Goal: Contribute content: Contribute content

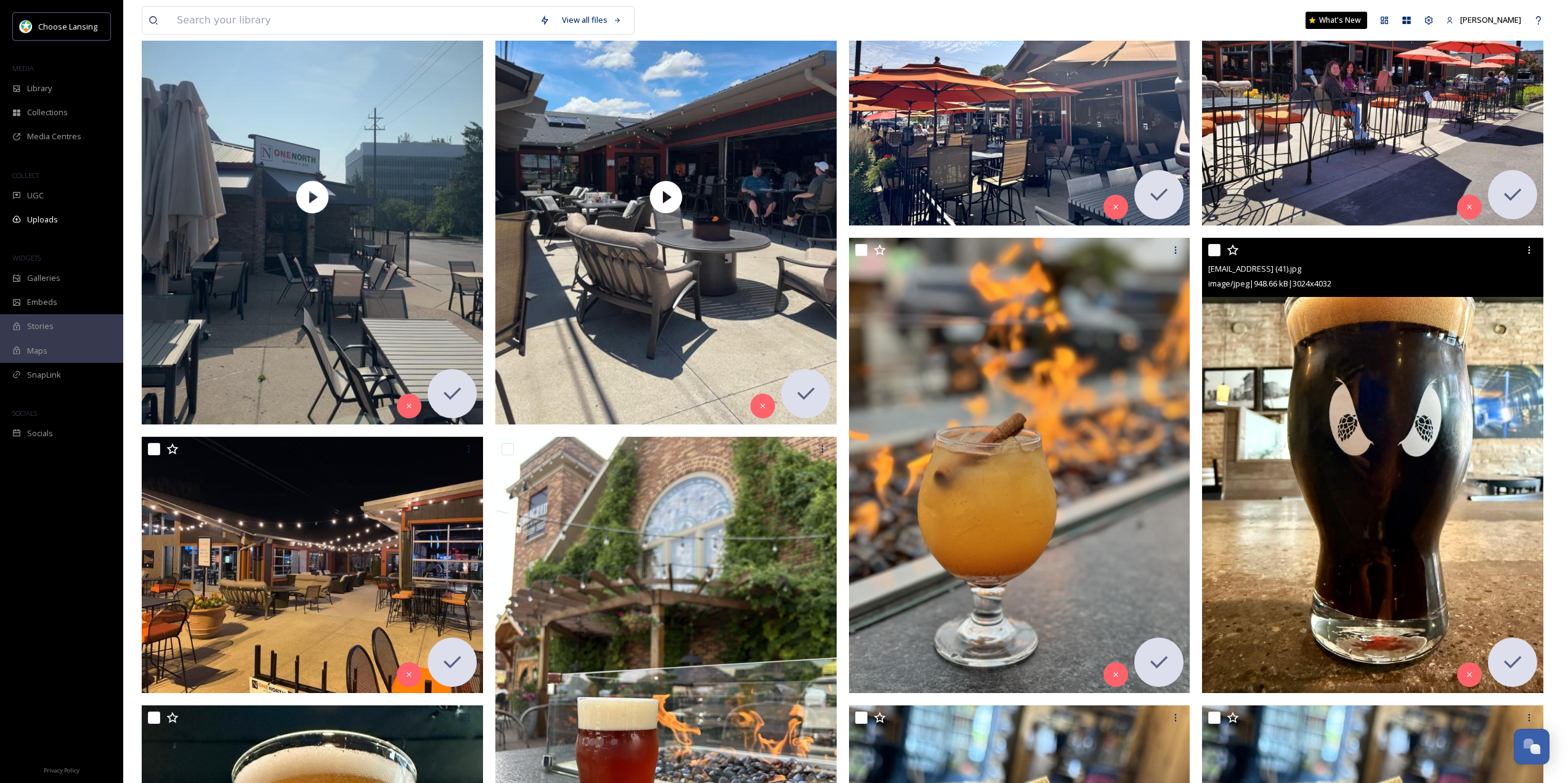
scroll to position [308, 0]
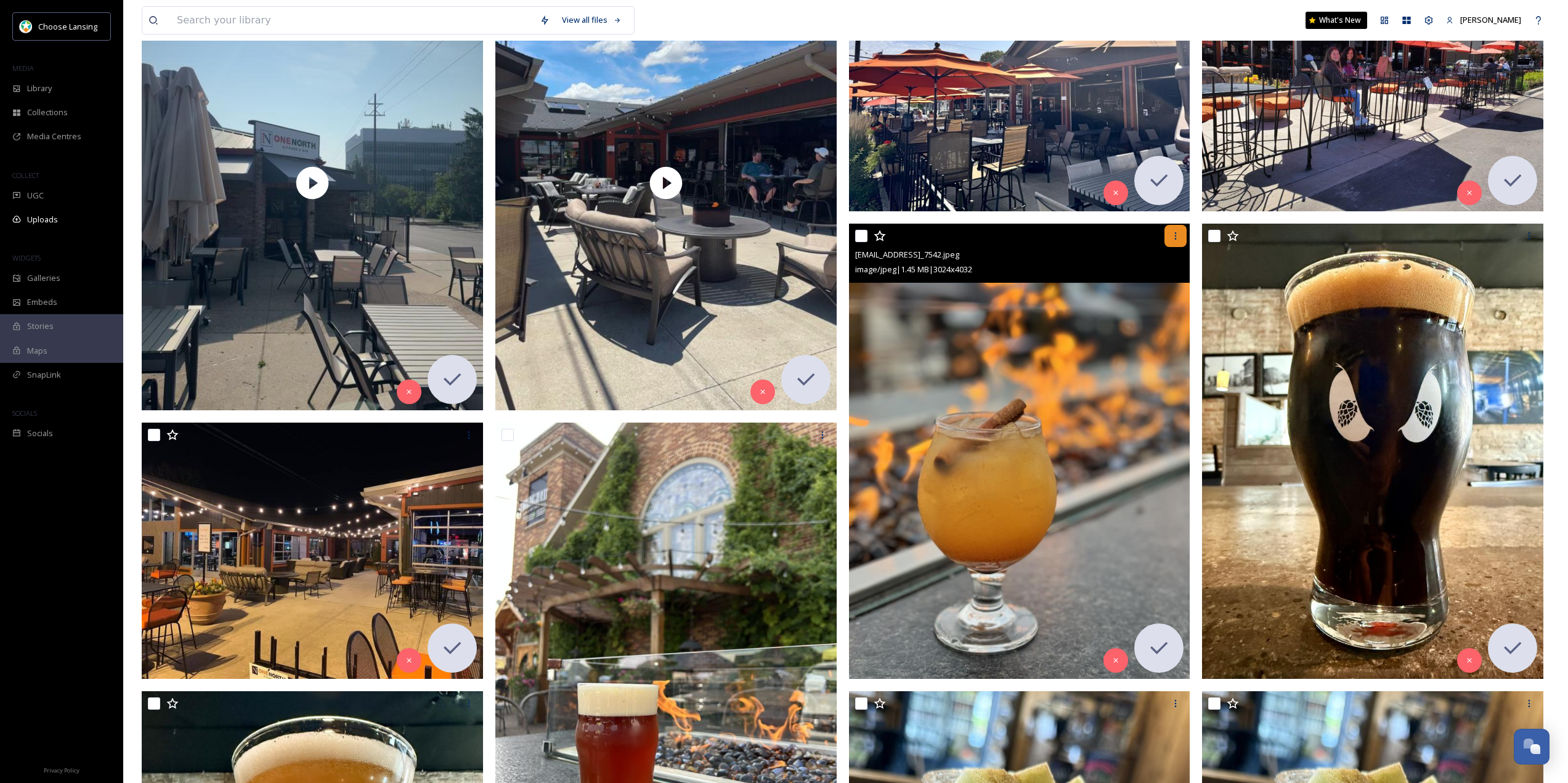
click at [1179, 242] on div at bounding box center [1175, 236] width 22 height 22
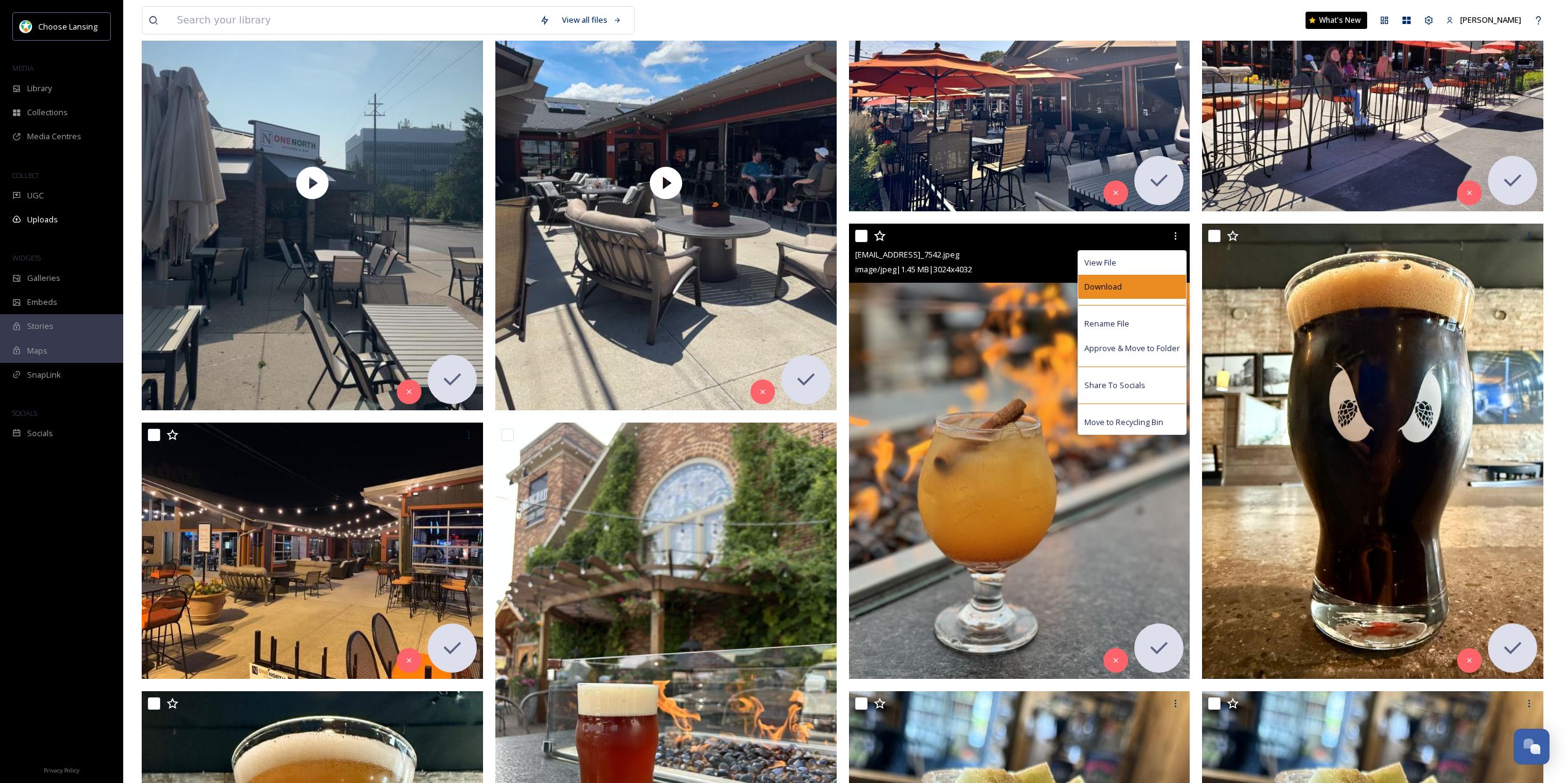
click at [1134, 278] on div "Download" at bounding box center [1131, 286] width 108 height 24
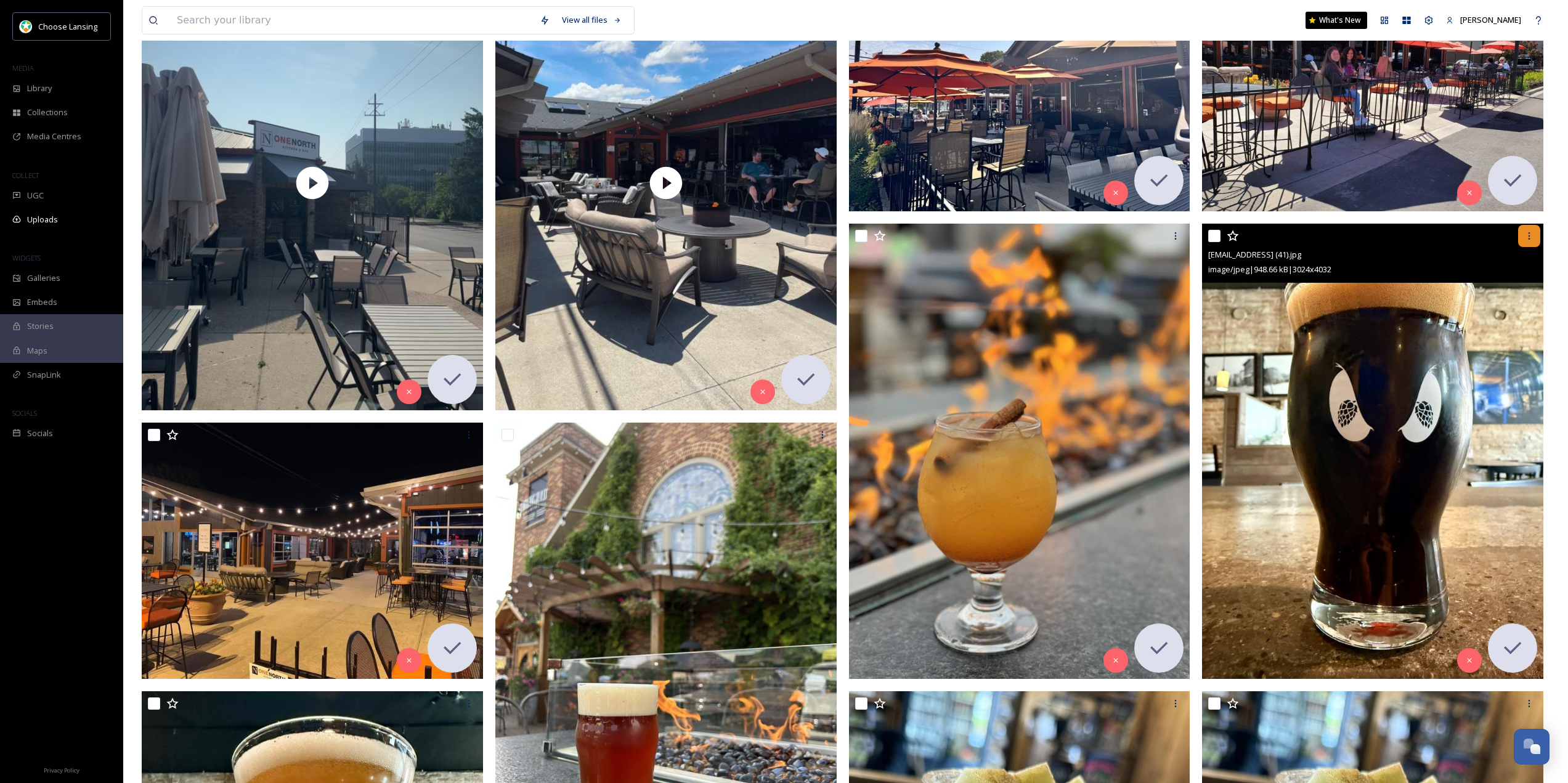
click at [1530, 239] on icon at bounding box center [1529, 236] width 10 height 10
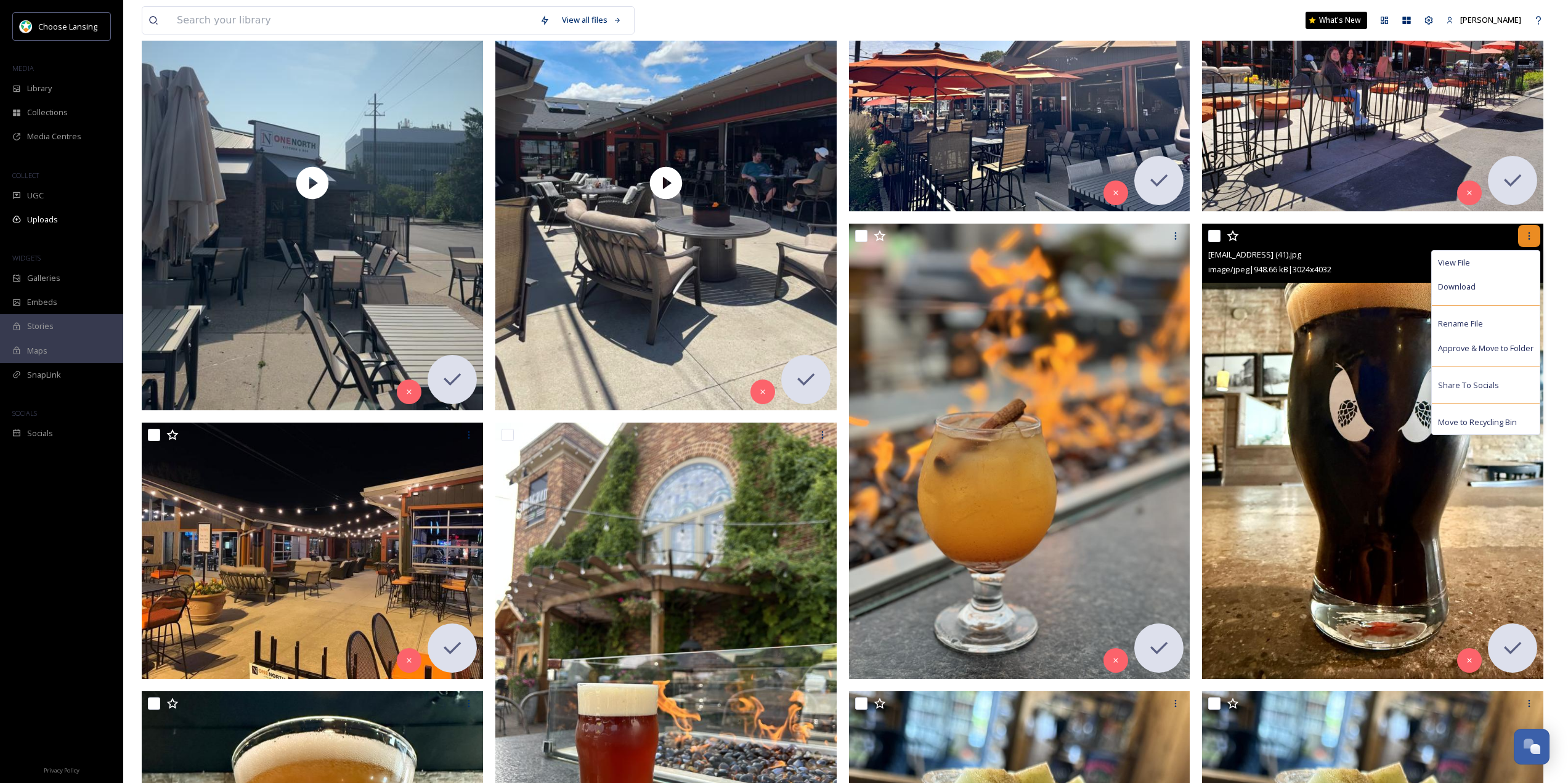
click at [1530, 239] on icon at bounding box center [1529, 236] width 10 height 10
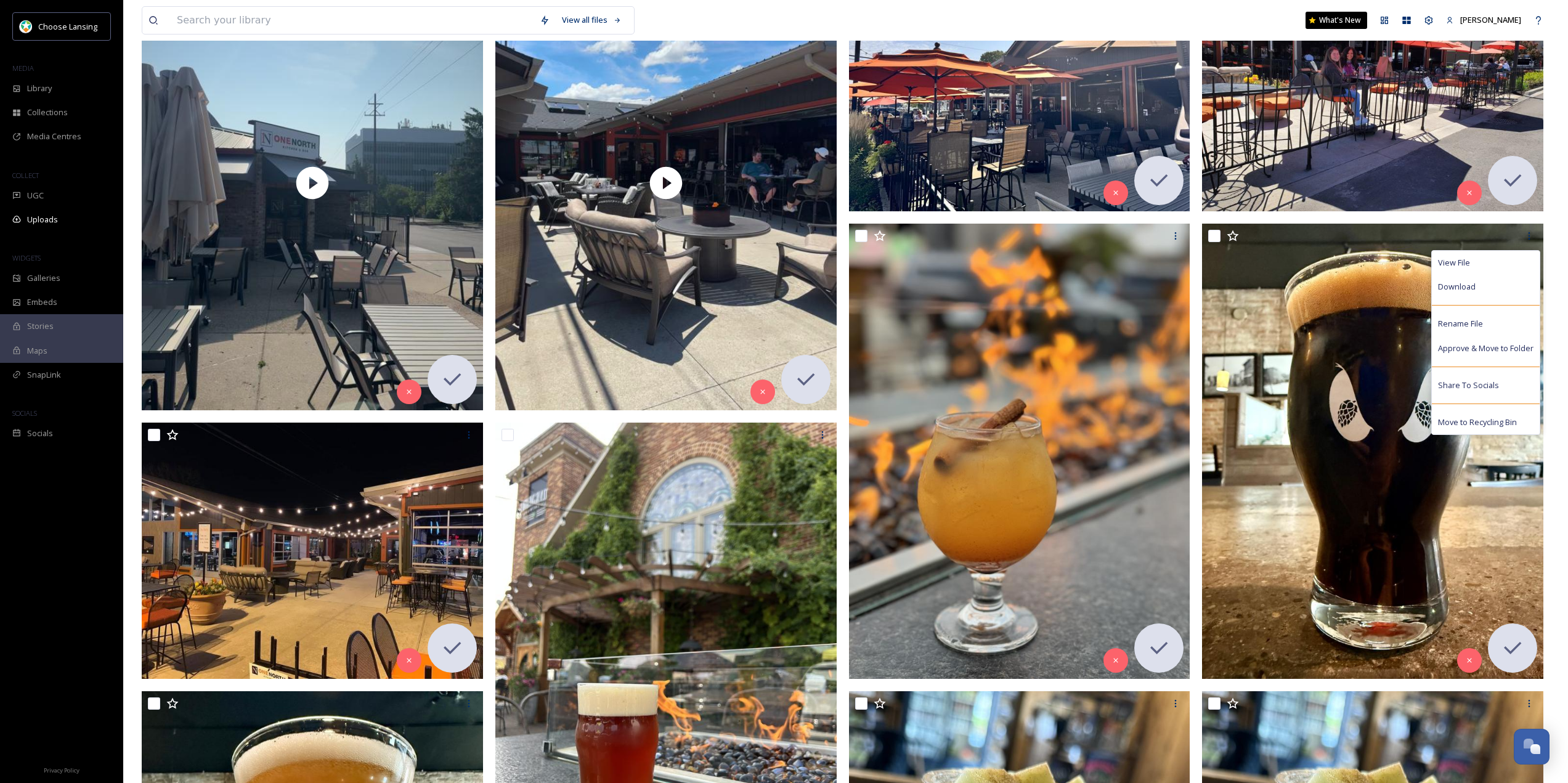
click at [1062, 10] on div "View all files What's New Adrienne Cooley" at bounding box center [845, 20] width 1408 height 41
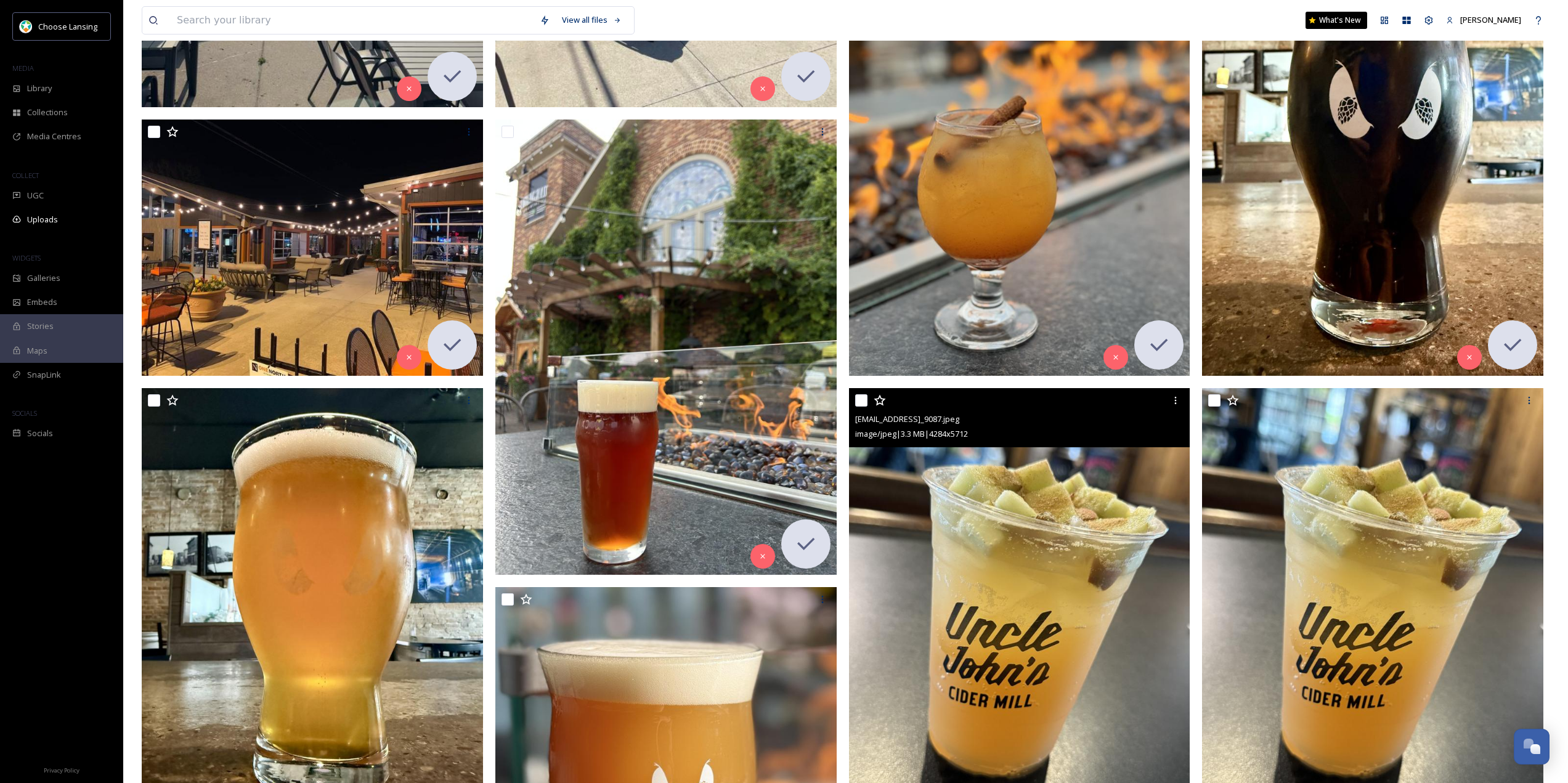
scroll to position [616, 0]
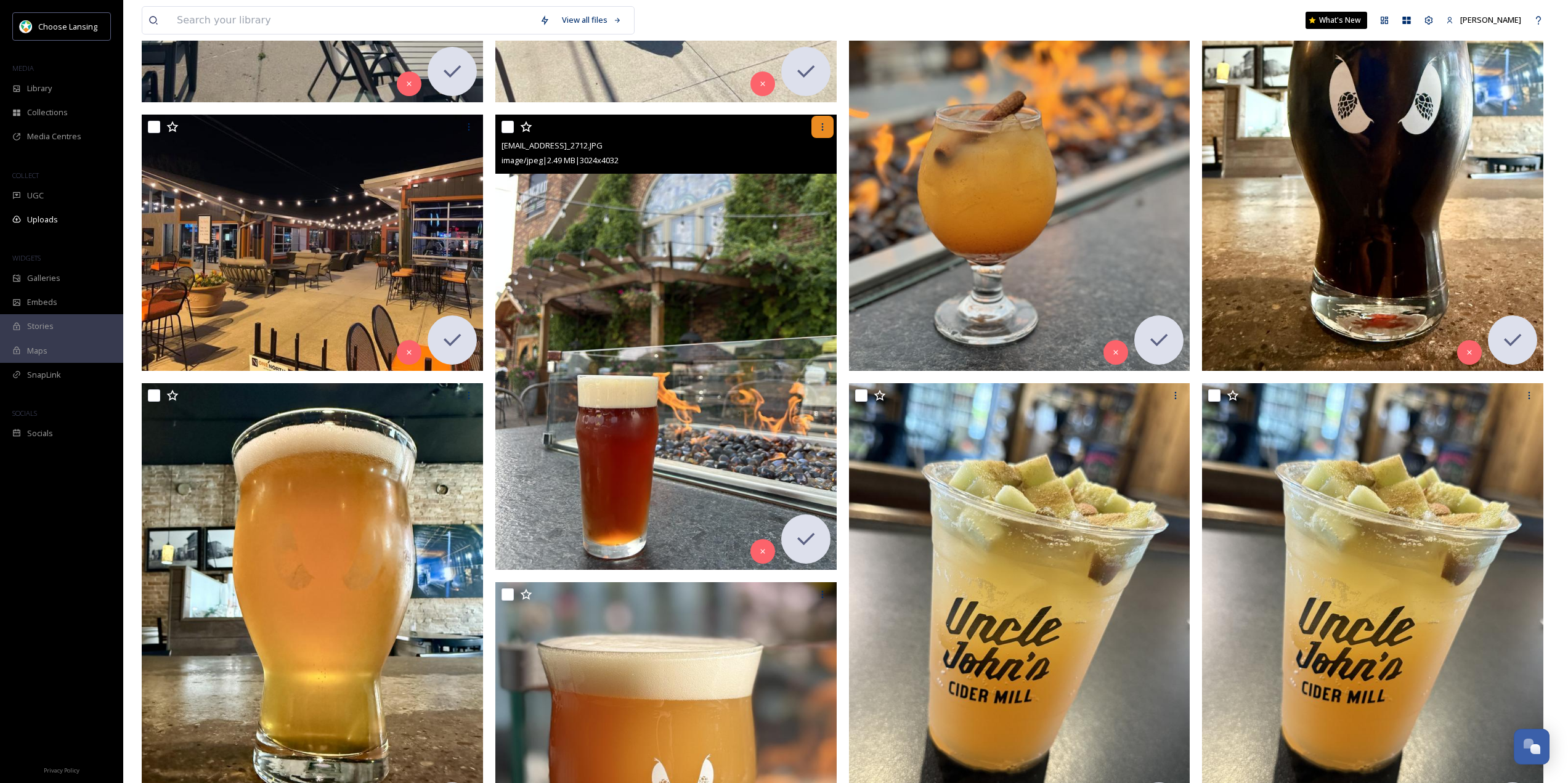
click at [830, 127] on div at bounding box center [822, 127] width 22 height 22
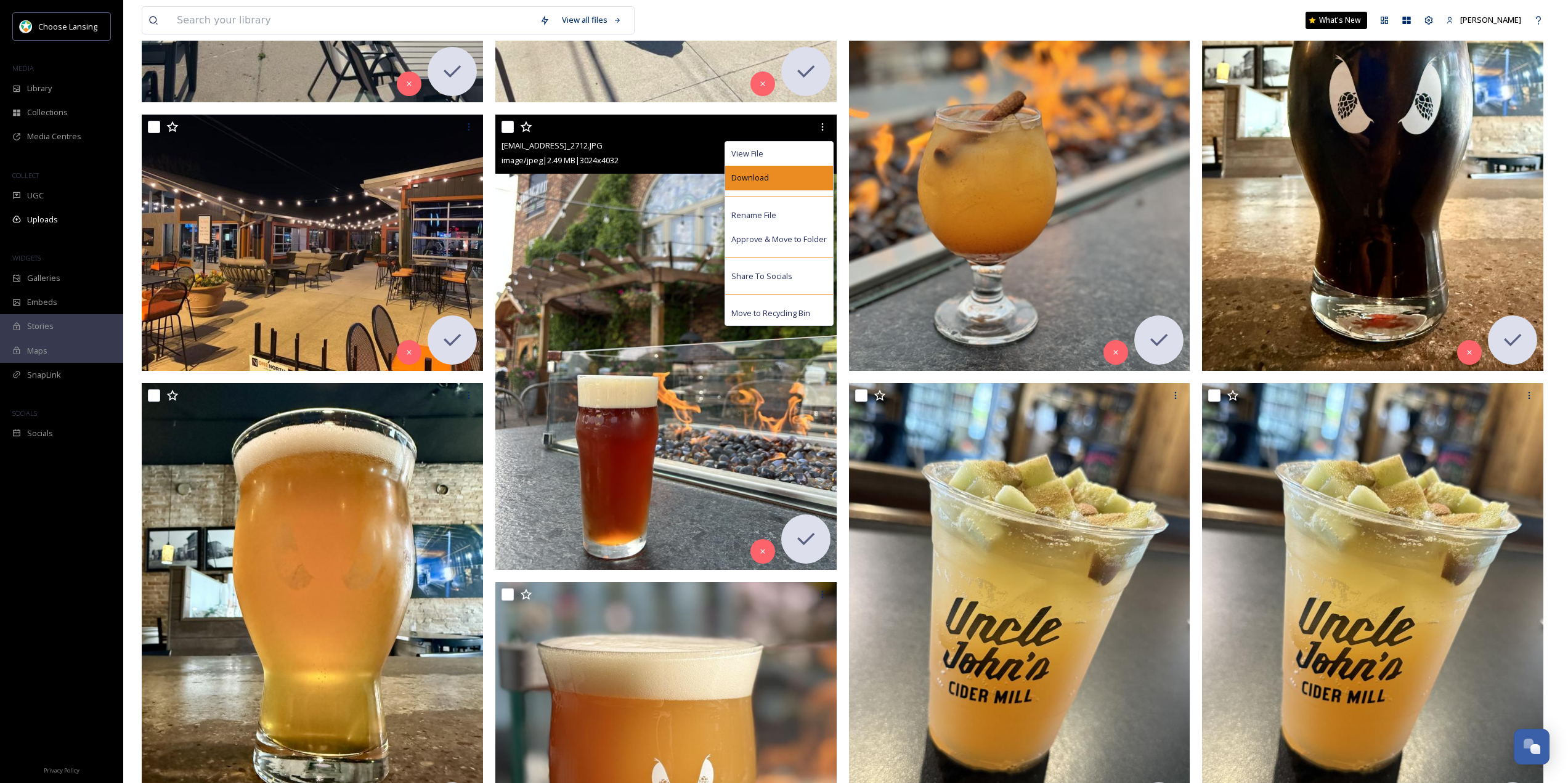
click at [794, 176] on div "Download" at bounding box center [779, 177] width 108 height 24
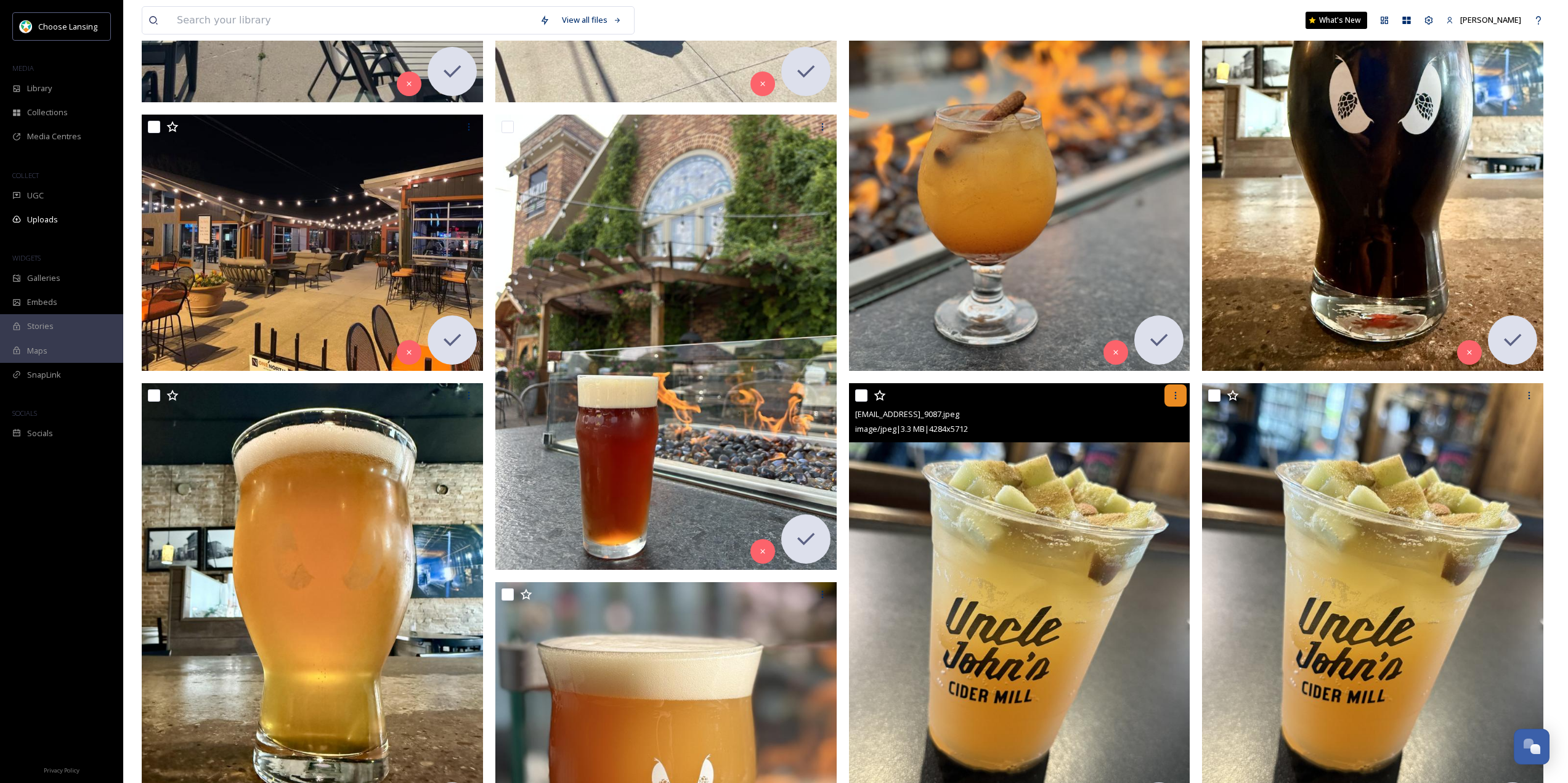
click at [1171, 389] on div at bounding box center [1175, 395] width 22 height 22
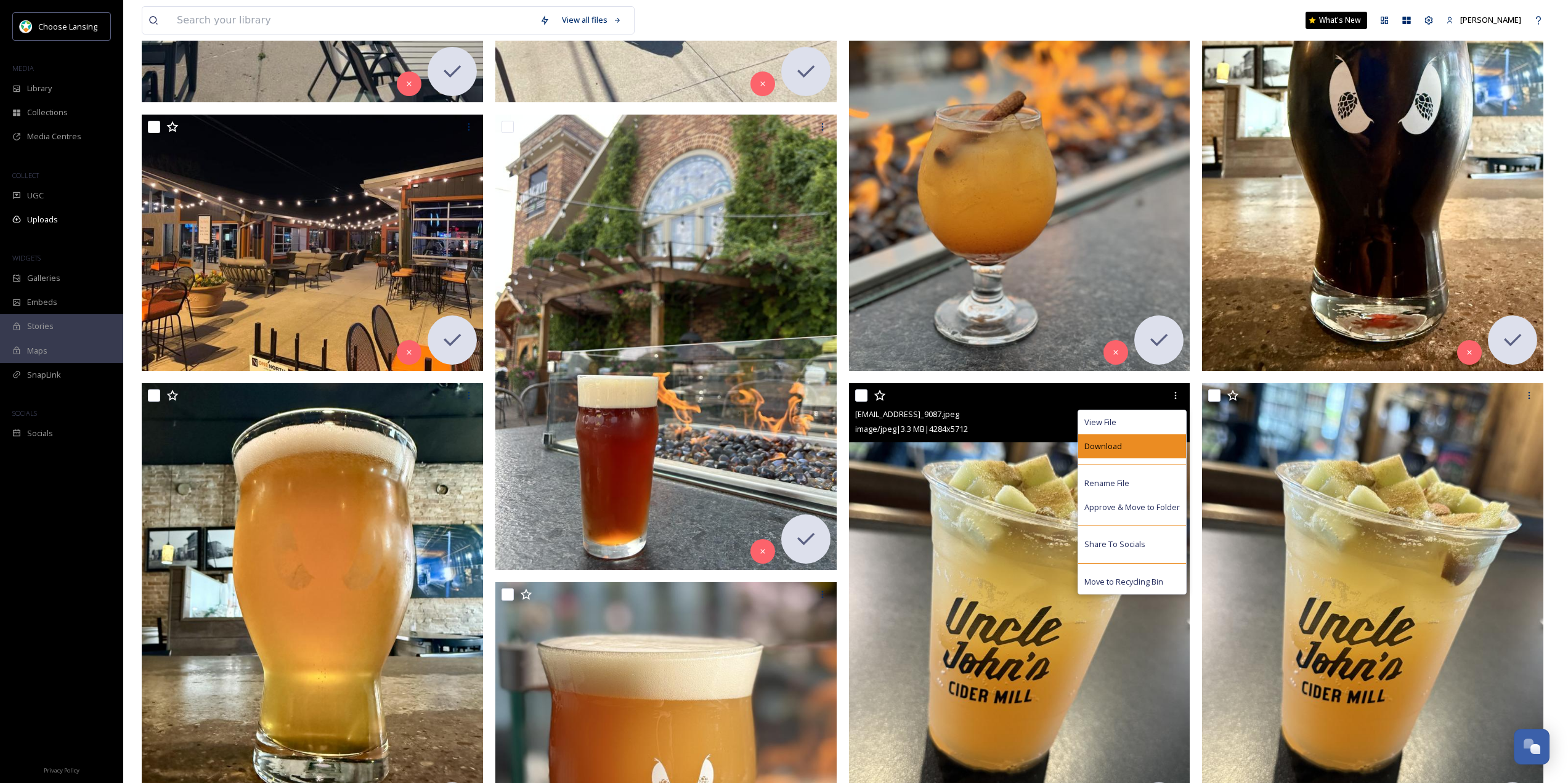
click at [1141, 446] on div "Download" at bounding box center [1131, 446] width 108 height 24
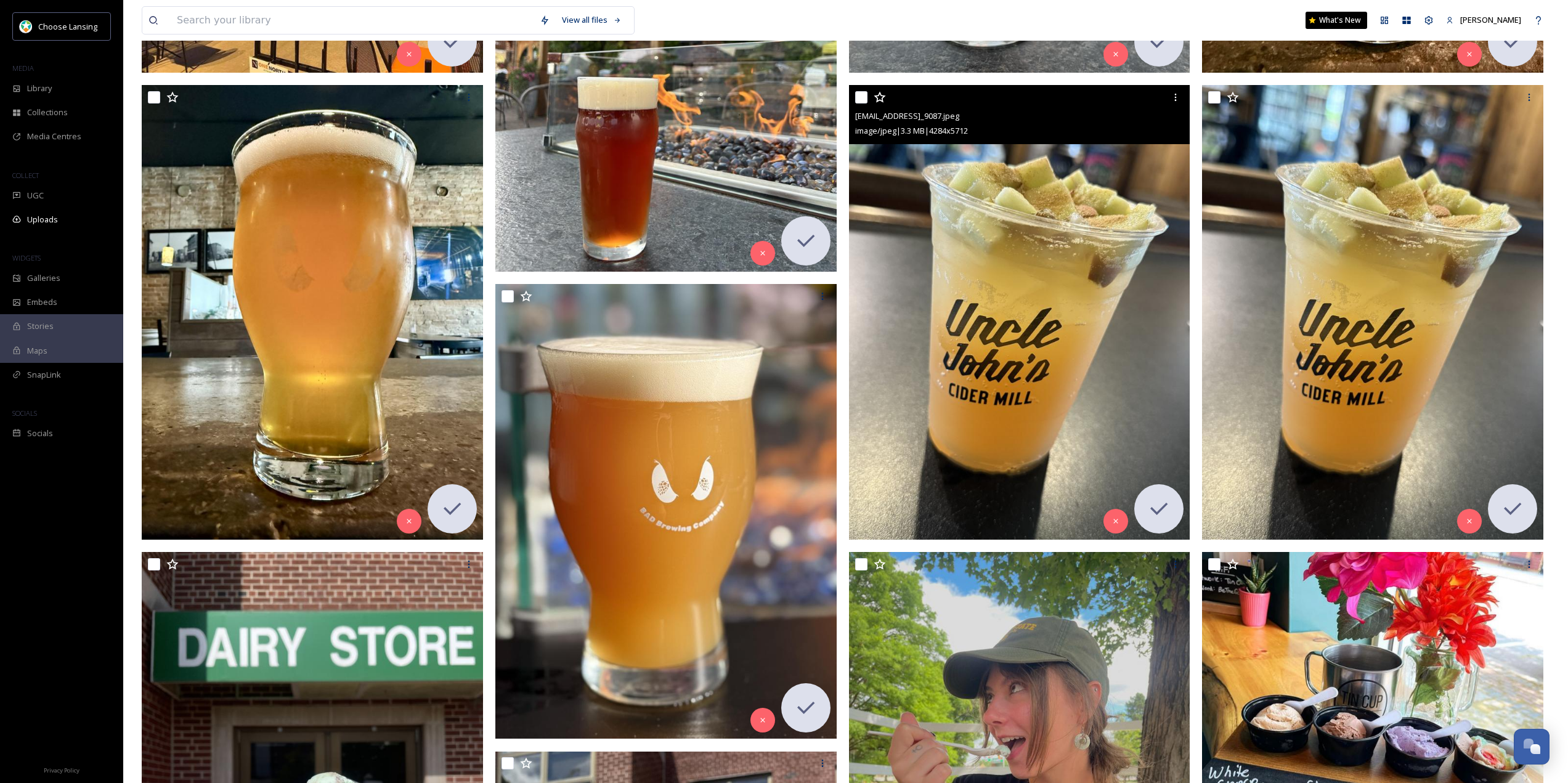
scroll to position [986, 0]
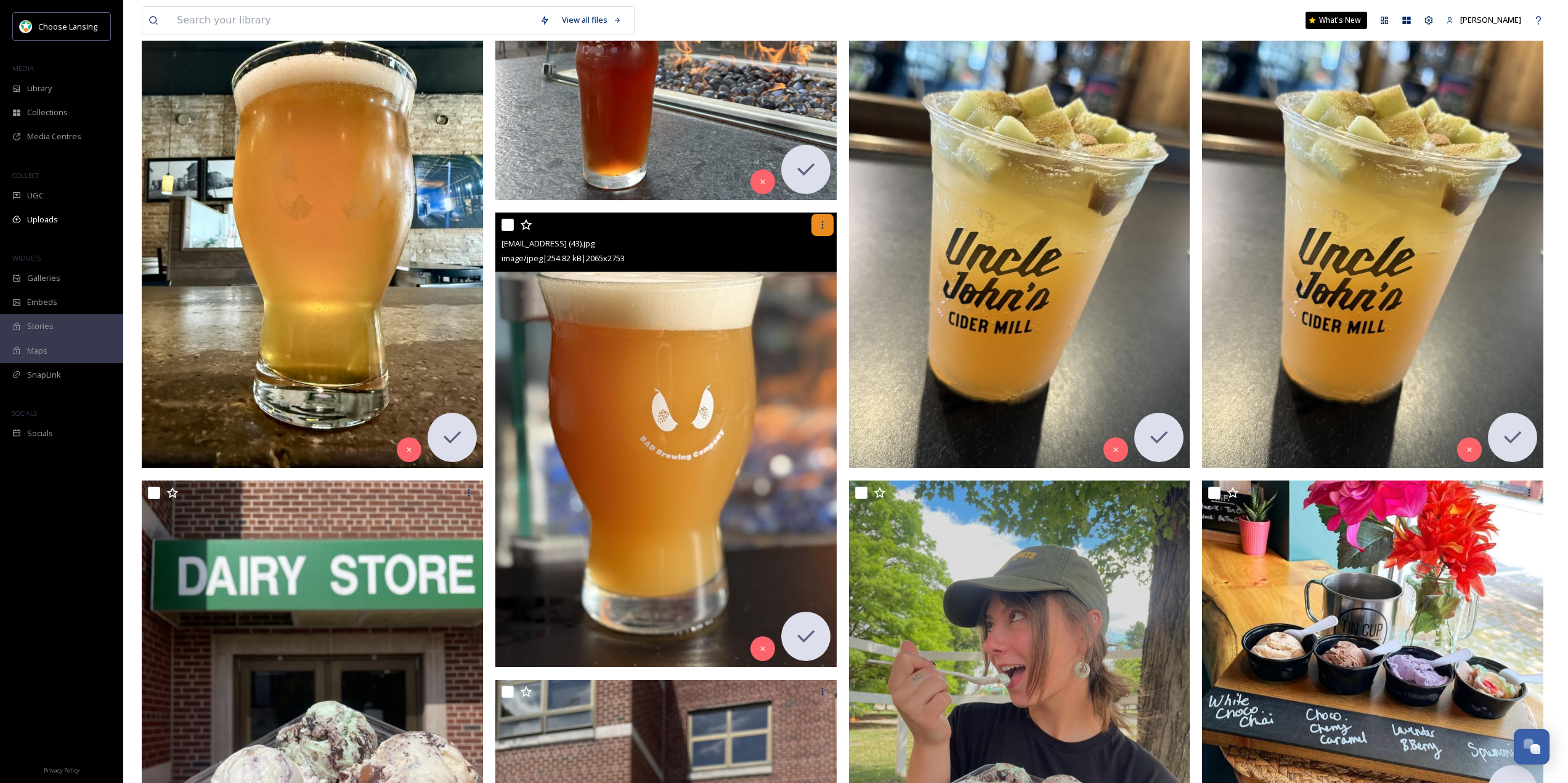
click at [816, 216] on div at bounding box center [822, 225] width 22 height 22
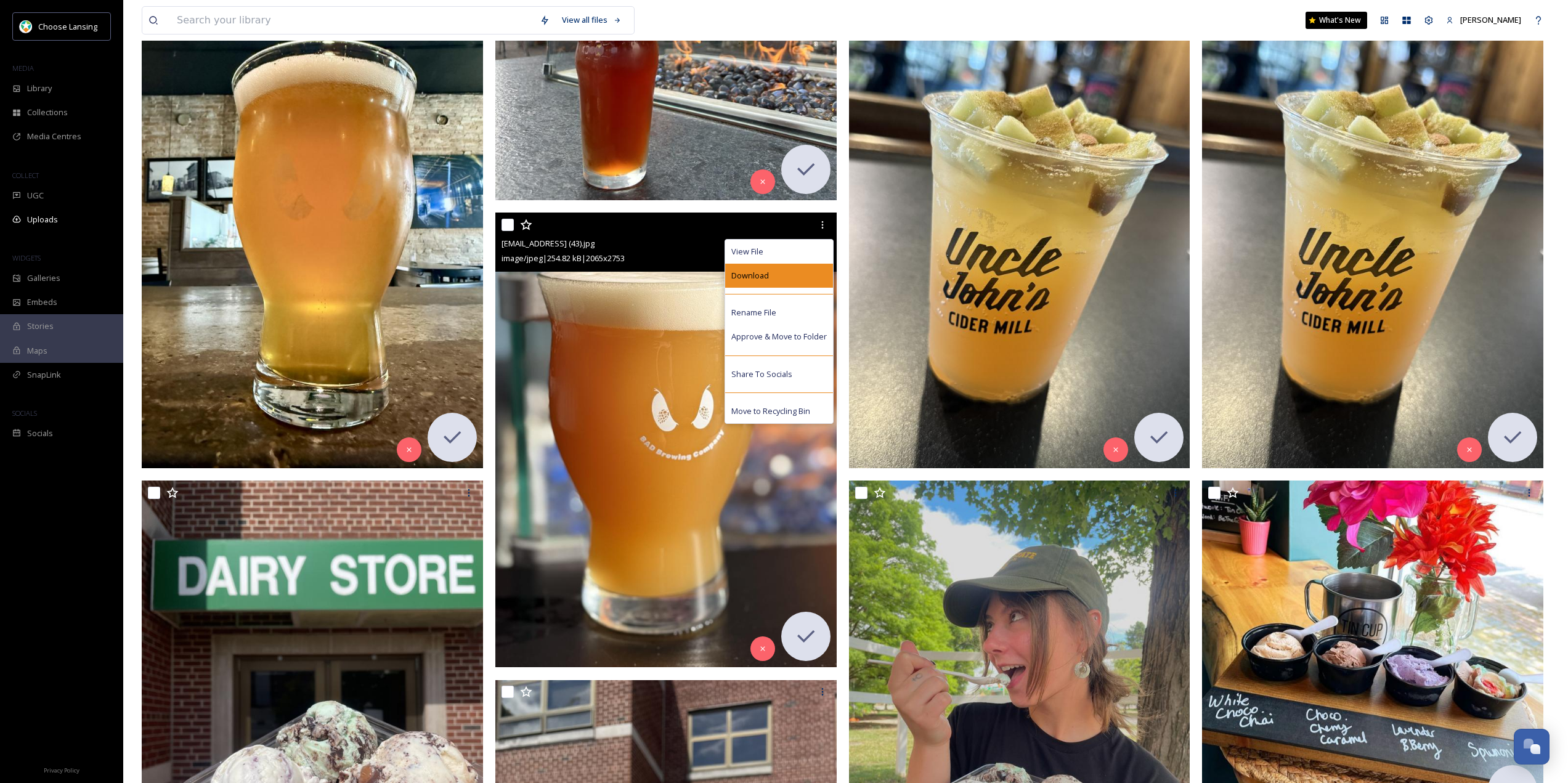
click at [795, 267] on div "Download" at bounding box center [779, 276] width 108 height 24
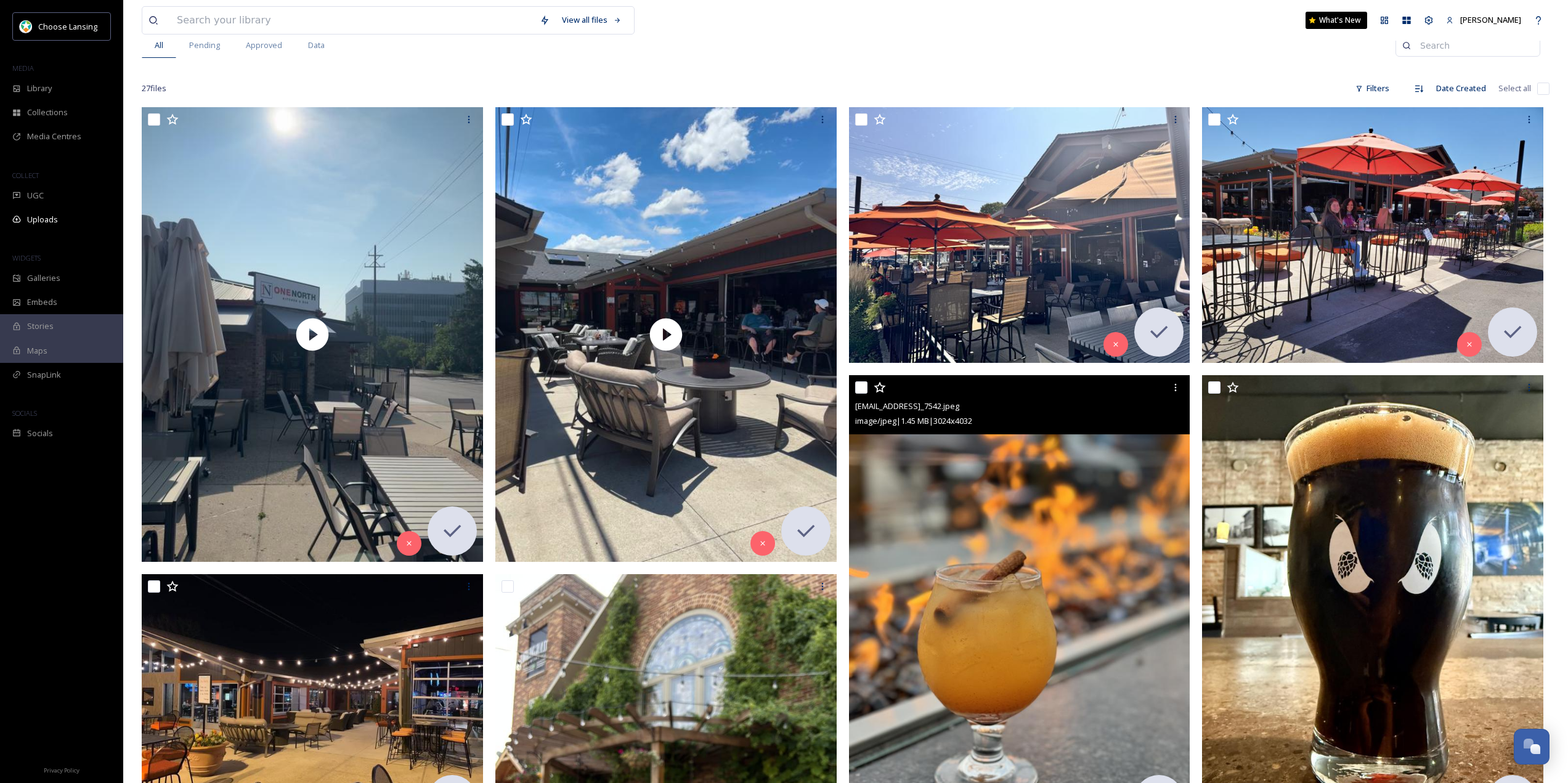
scroll to position [0, 0]
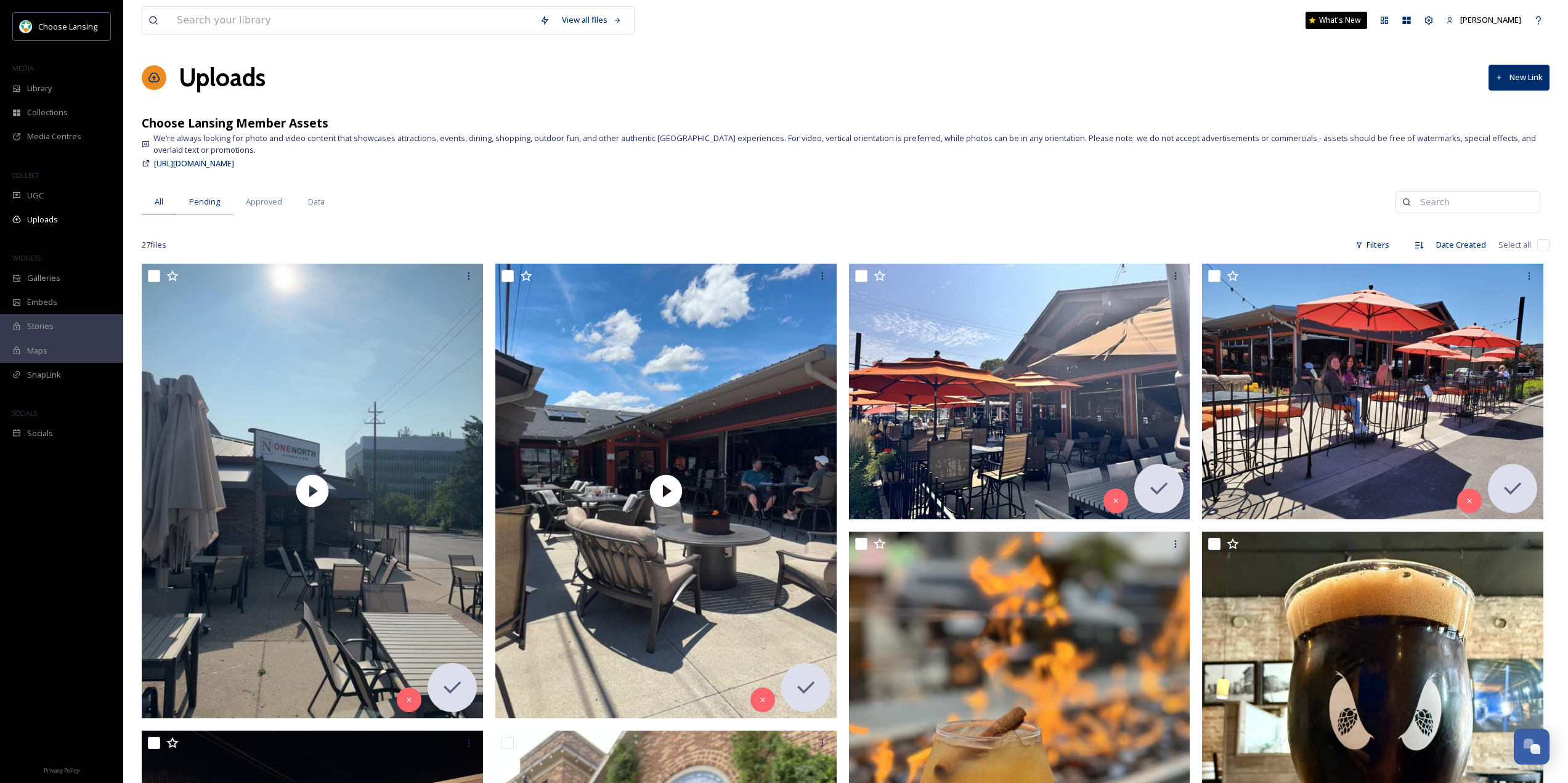
click at [219, 204] on span "Pending" at bounding box center [204, 202] width 31 height 12
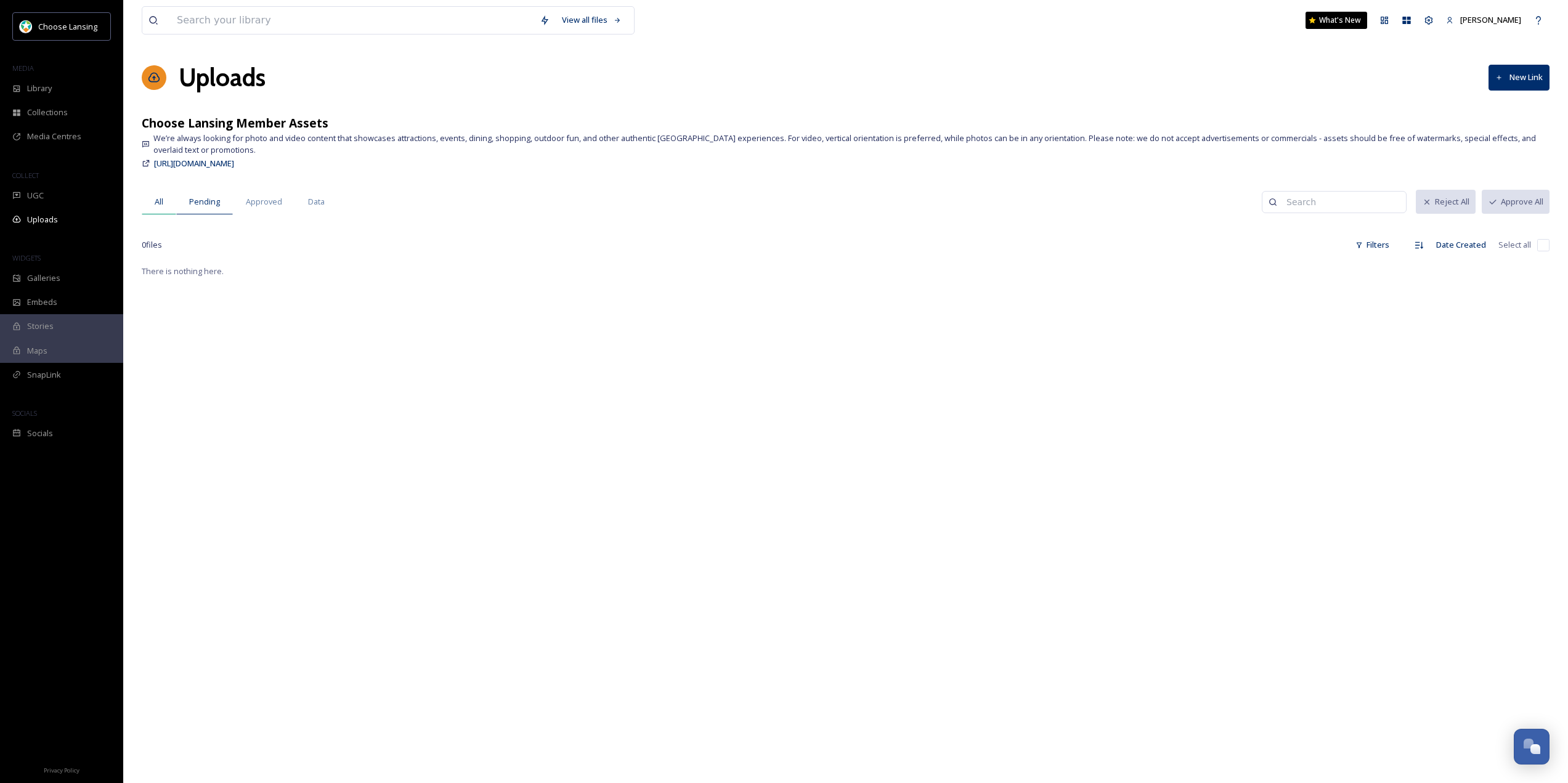
click at [156, 196] on span "All" at bounding box center [158, 202] width 9 height 12
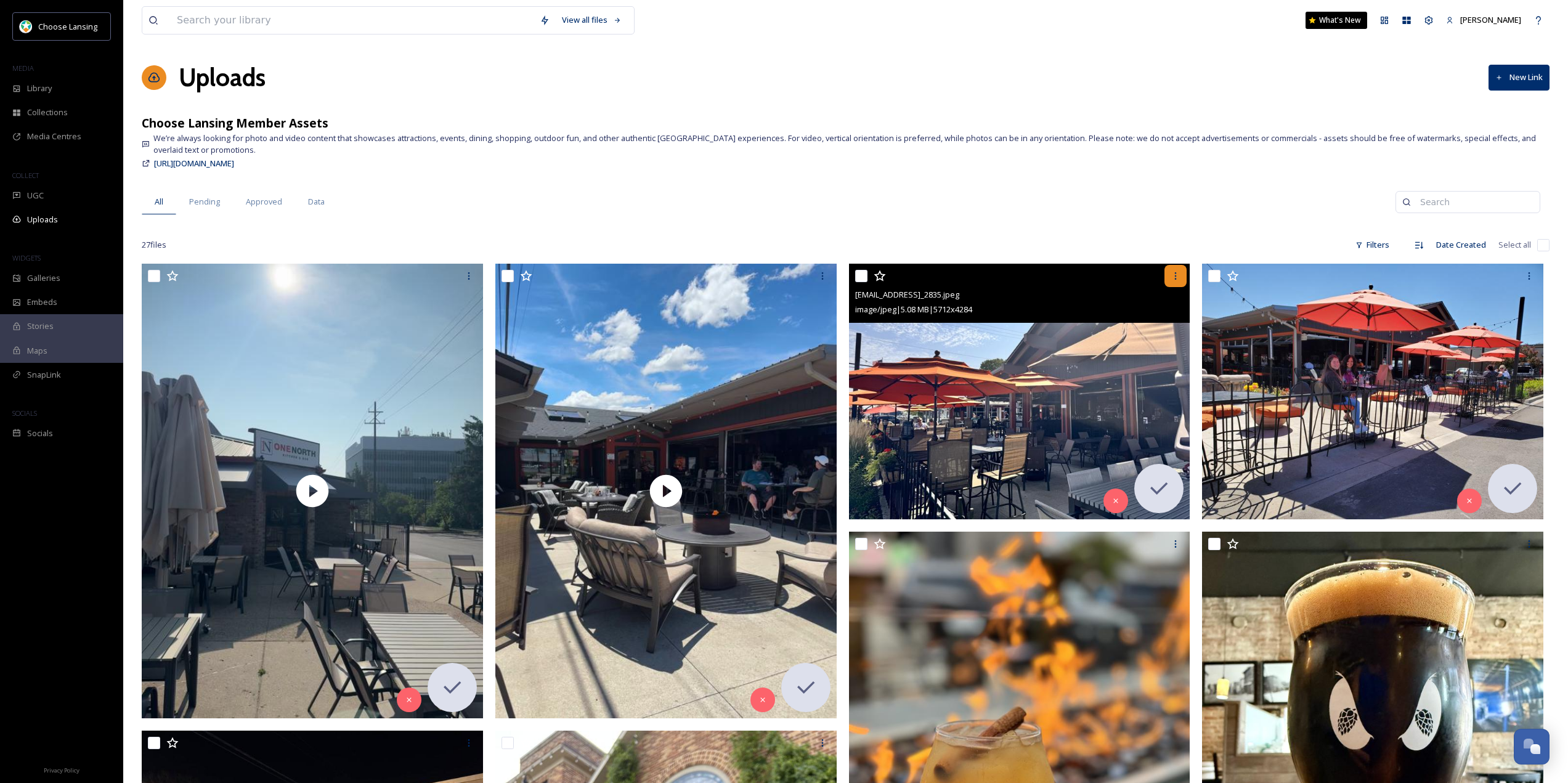
click at [1171, 278] on icon at bounding box center [1176, 277] width 10 height 10
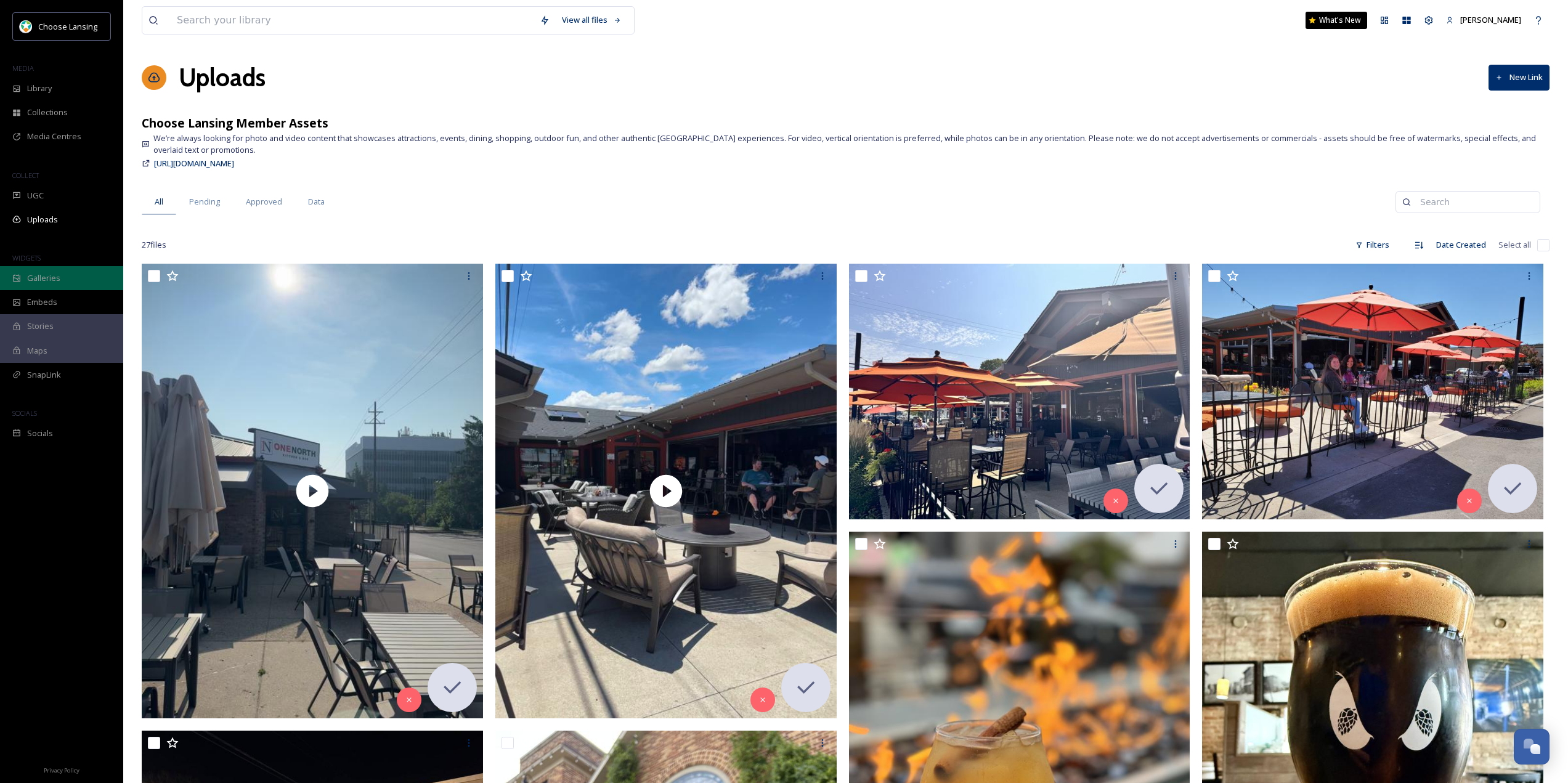
click at [52, 274] on span "Galleries" at bounding box center [44, 279] width 34 height 12
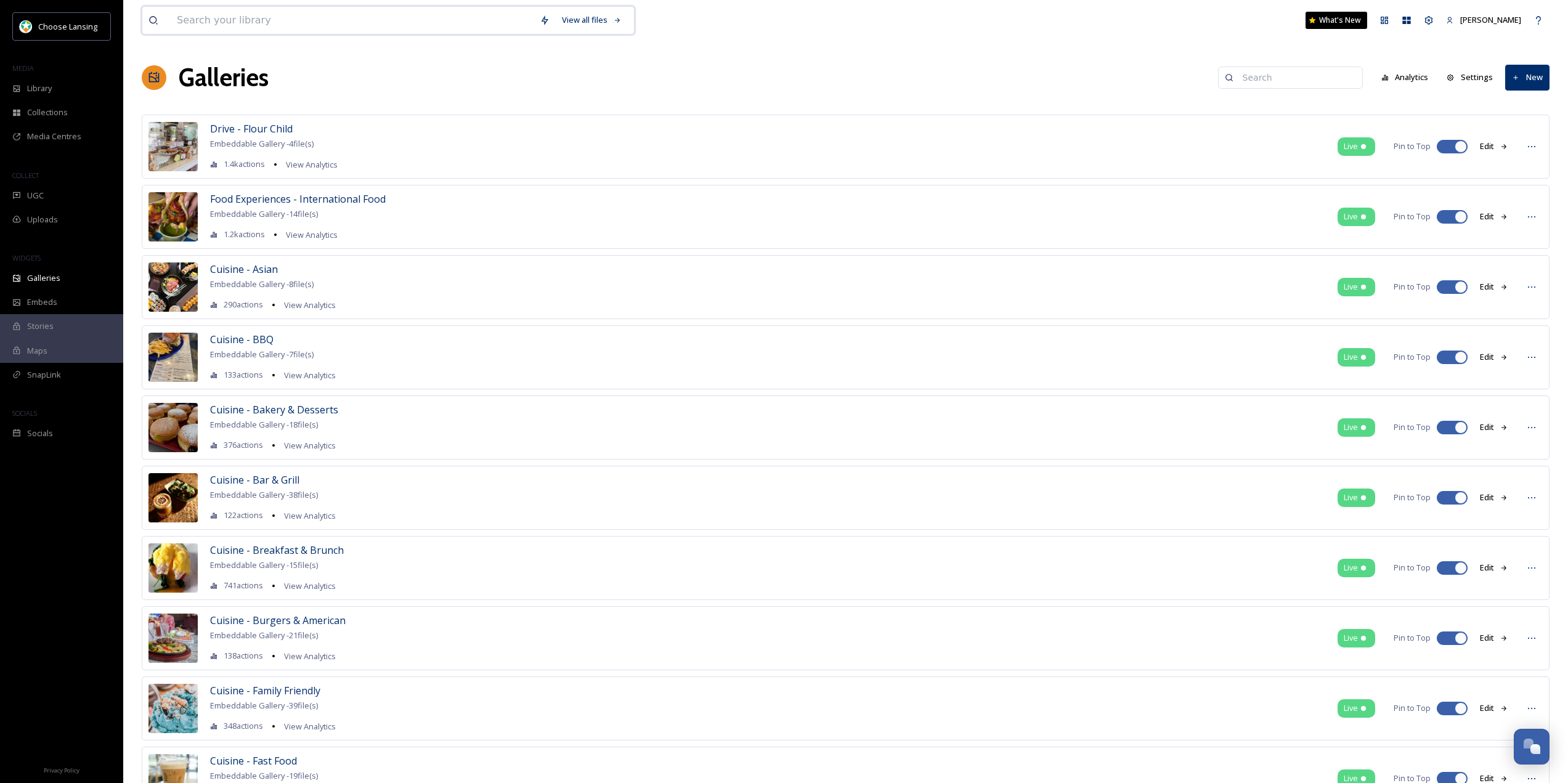
click at [293, 20] on input at bounding box center [352, 20] width 363 height 27
type input "fall"
click at [596, 14] on div "Search Press Enter to search" at bounding box center [601, 20] width 52 height 24
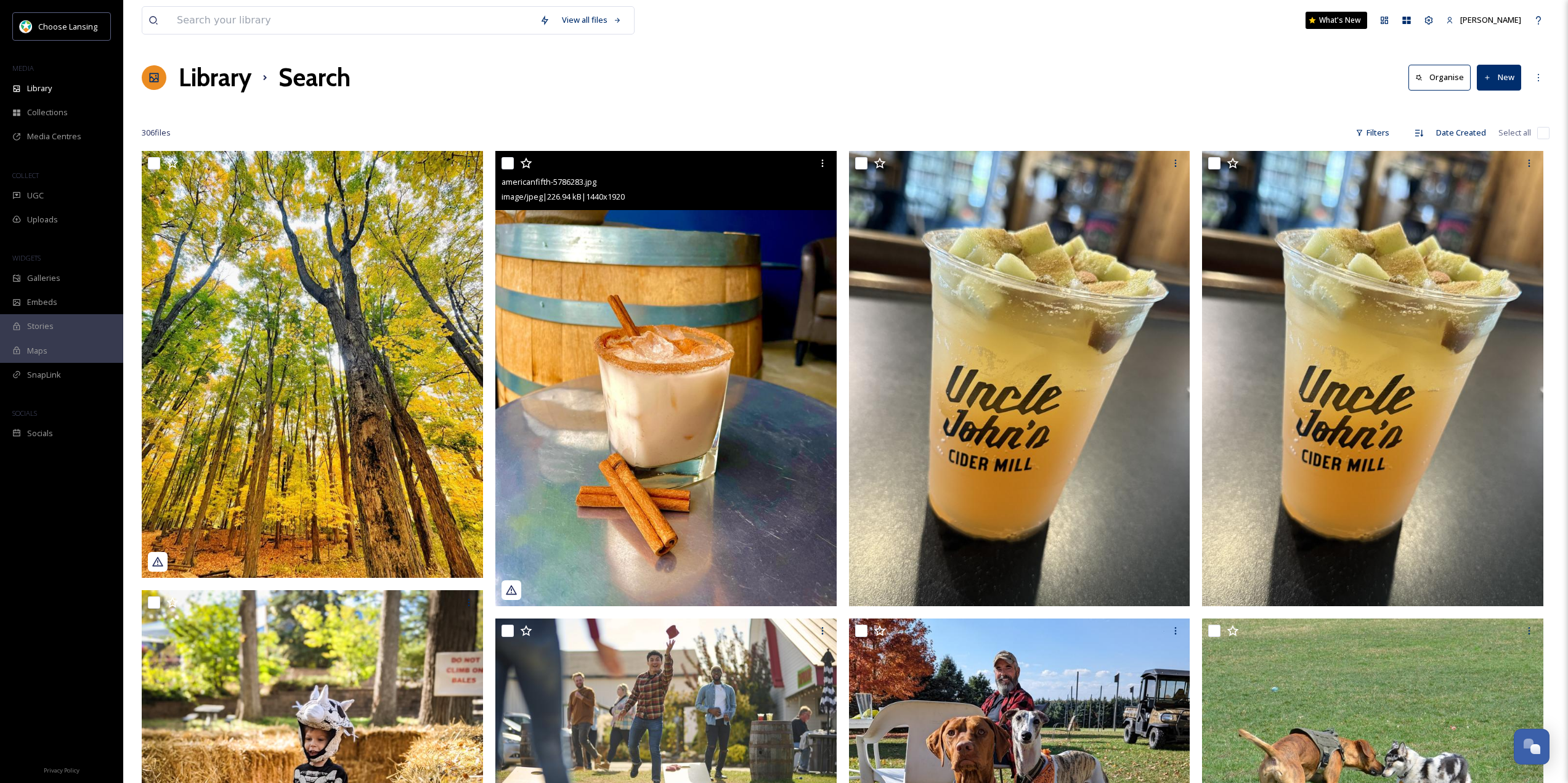
click at [694, 301] on img at bounding box center [666, 378] width 342 height 455
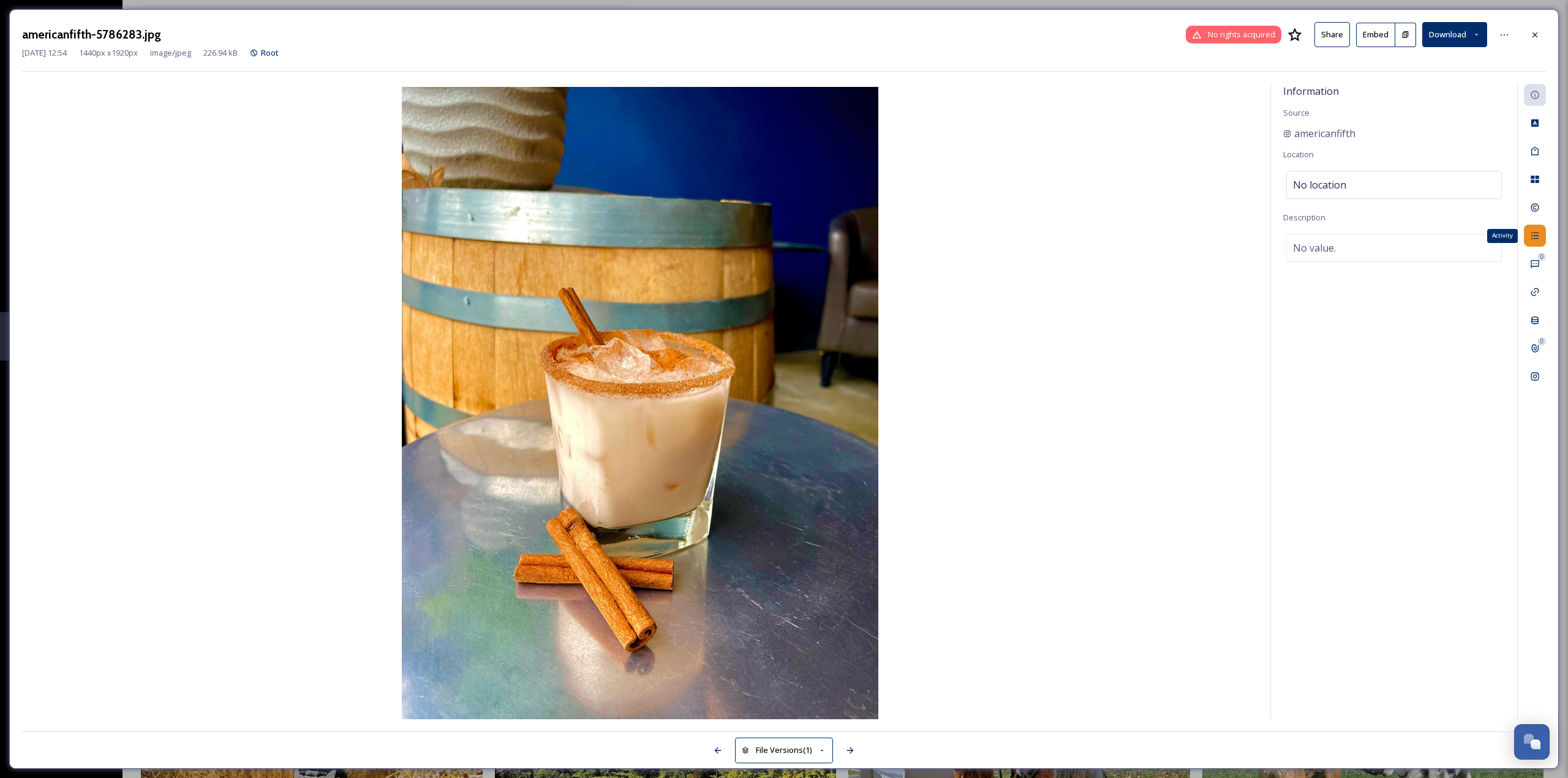
click at [1534, 239] on icon at bounding box center [1535, 235] width 10 height 10
click at [1531, 180] on icon at bounding box center [1535, 179] width 10 height 10
click at [1342, 336] on span "Fall Drinks - Cocktails" at bounding box center [1338, 333] width 77 height 11
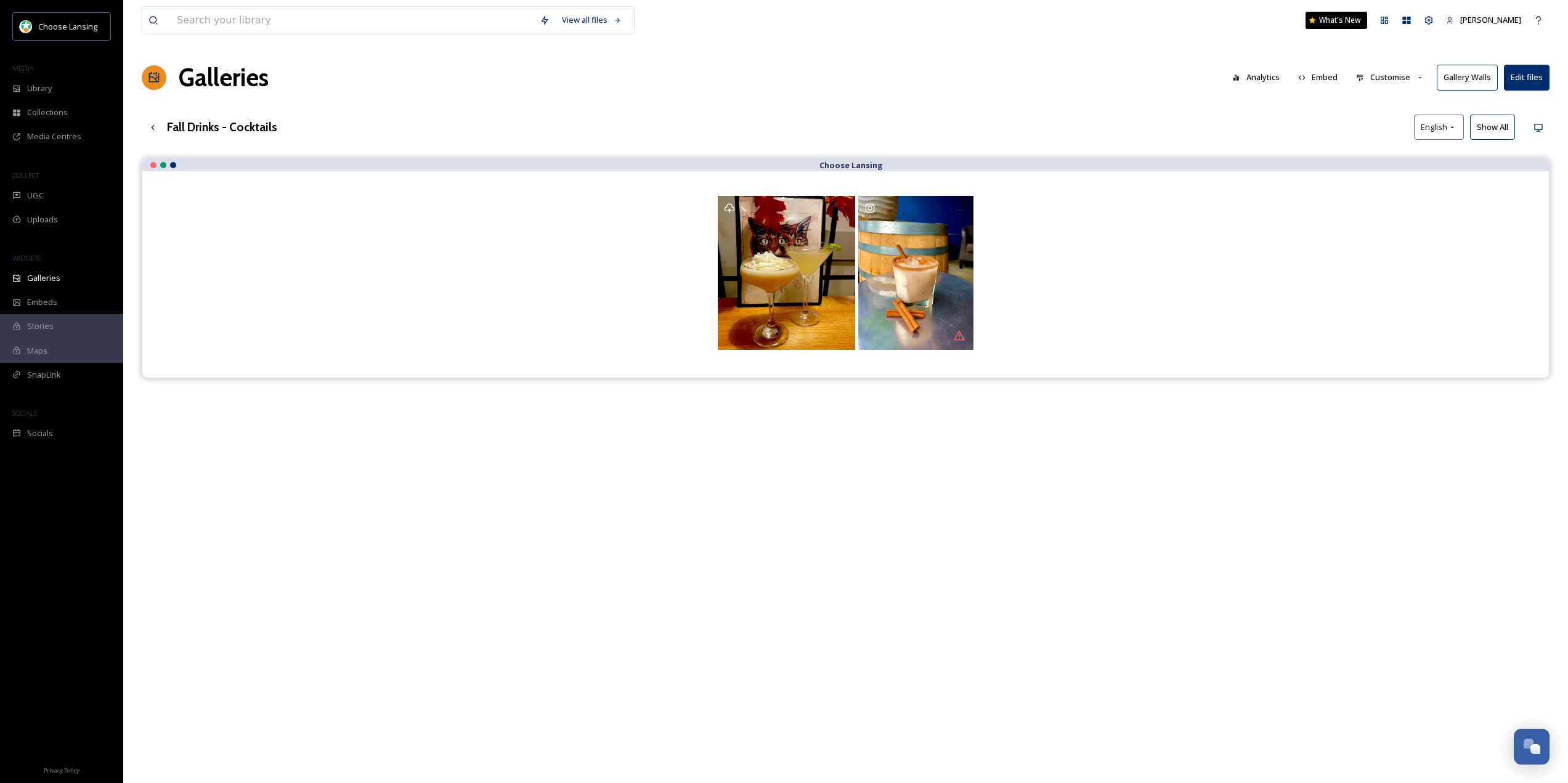
click at [1406, 66] on button "Customise" at bounding box center [1390, 77] width 80 height 24
click at [1388, 107] on div "Layout" at bounding box center [1393, 106] width 85 height 24
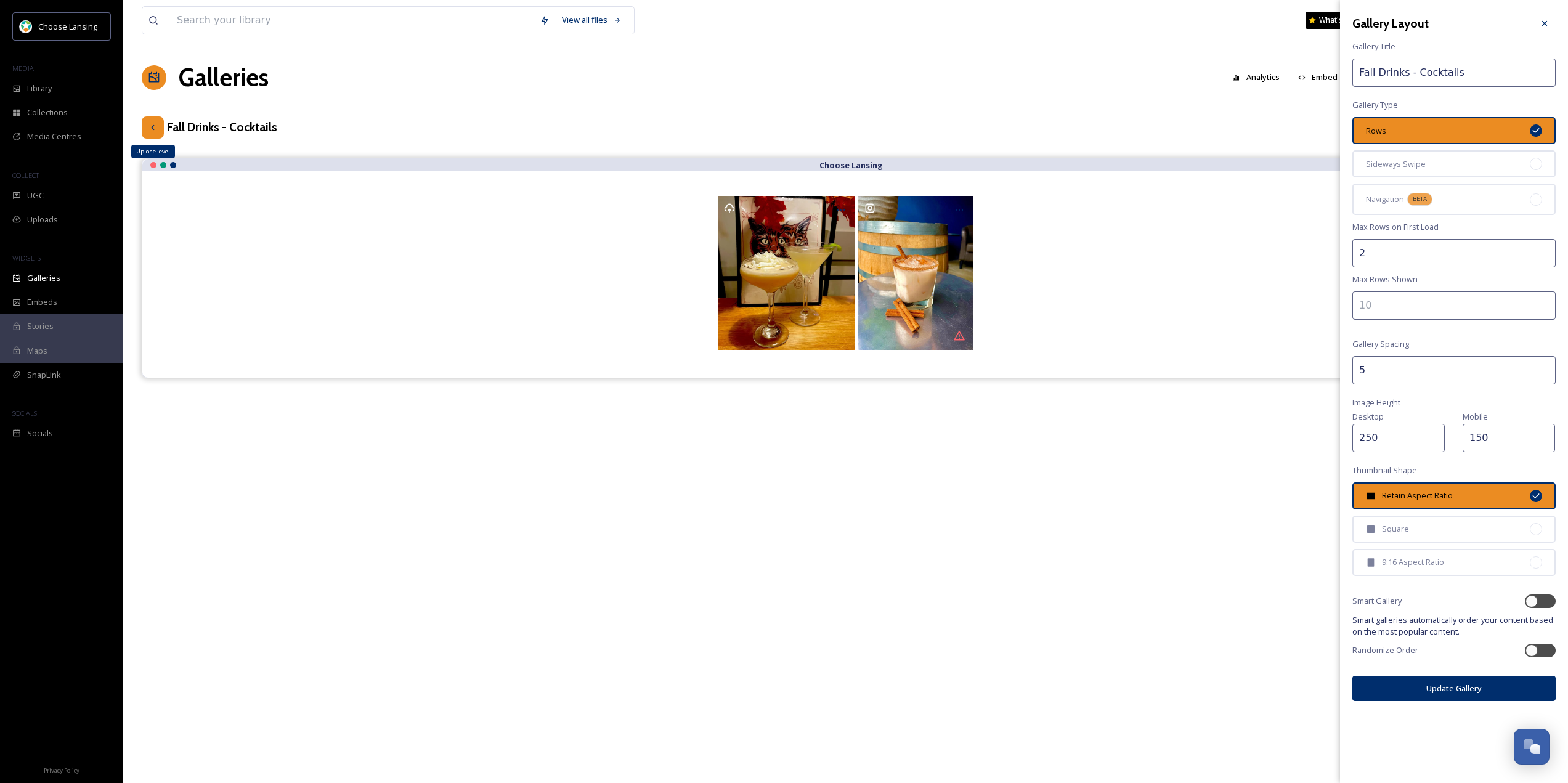
click at [153, 123] on icon at bounding box center [153, 128] width 10 height 10
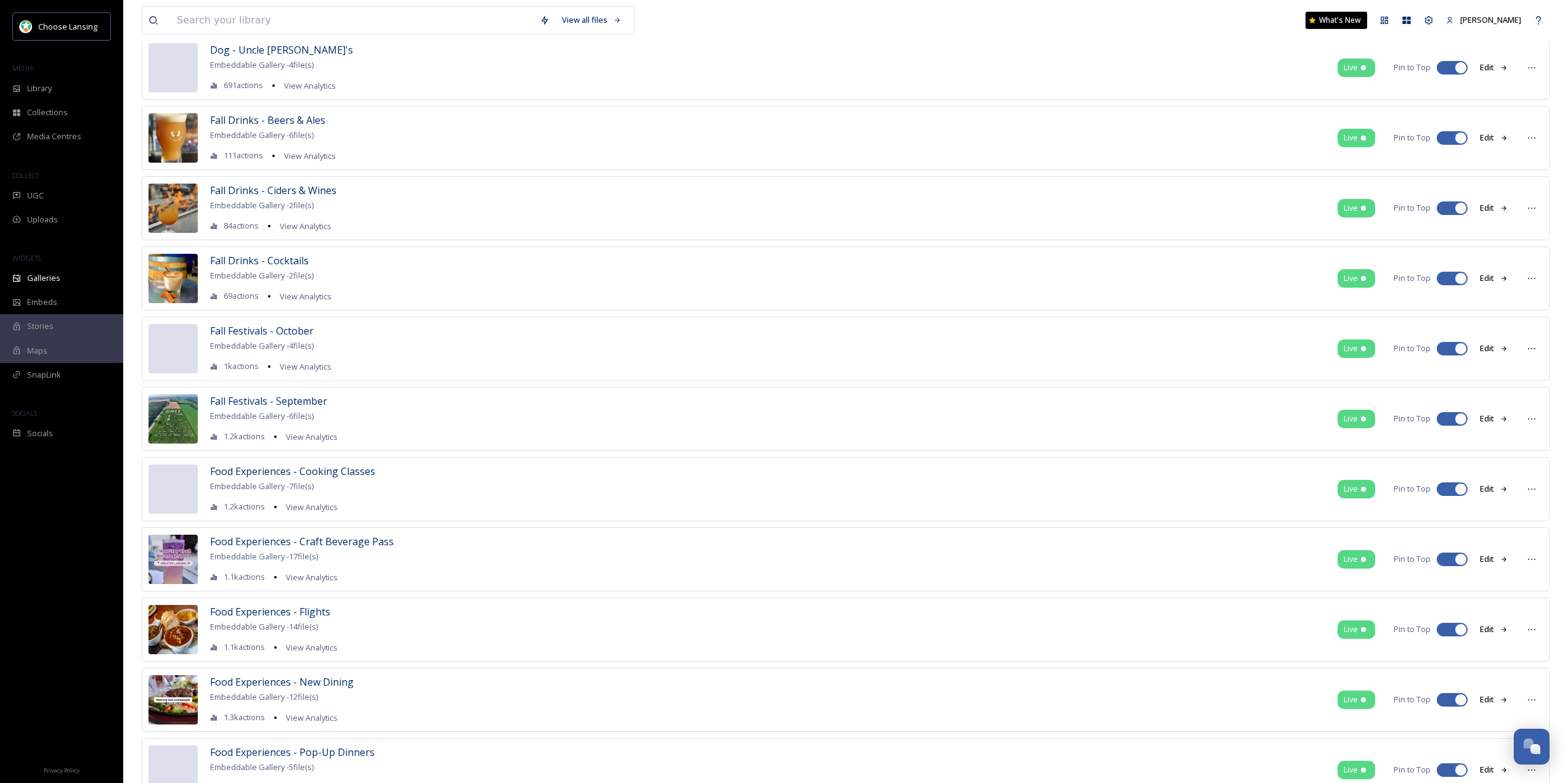
scroll to position [1541, 0]
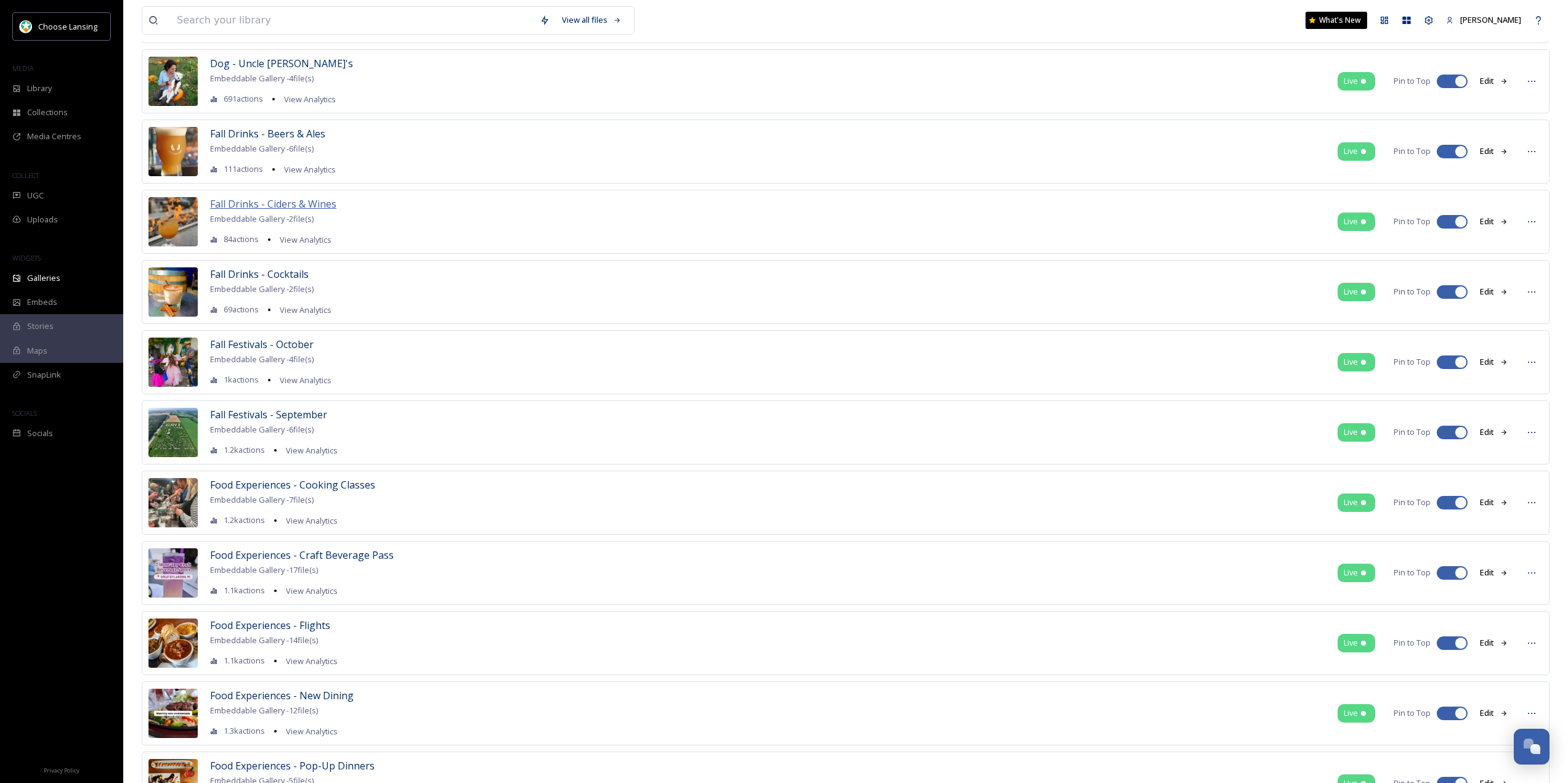
click at [255, 203] on span "Fall Drinks - Ciders & Wines" at bounding box center [272, 204] width 126 height 14
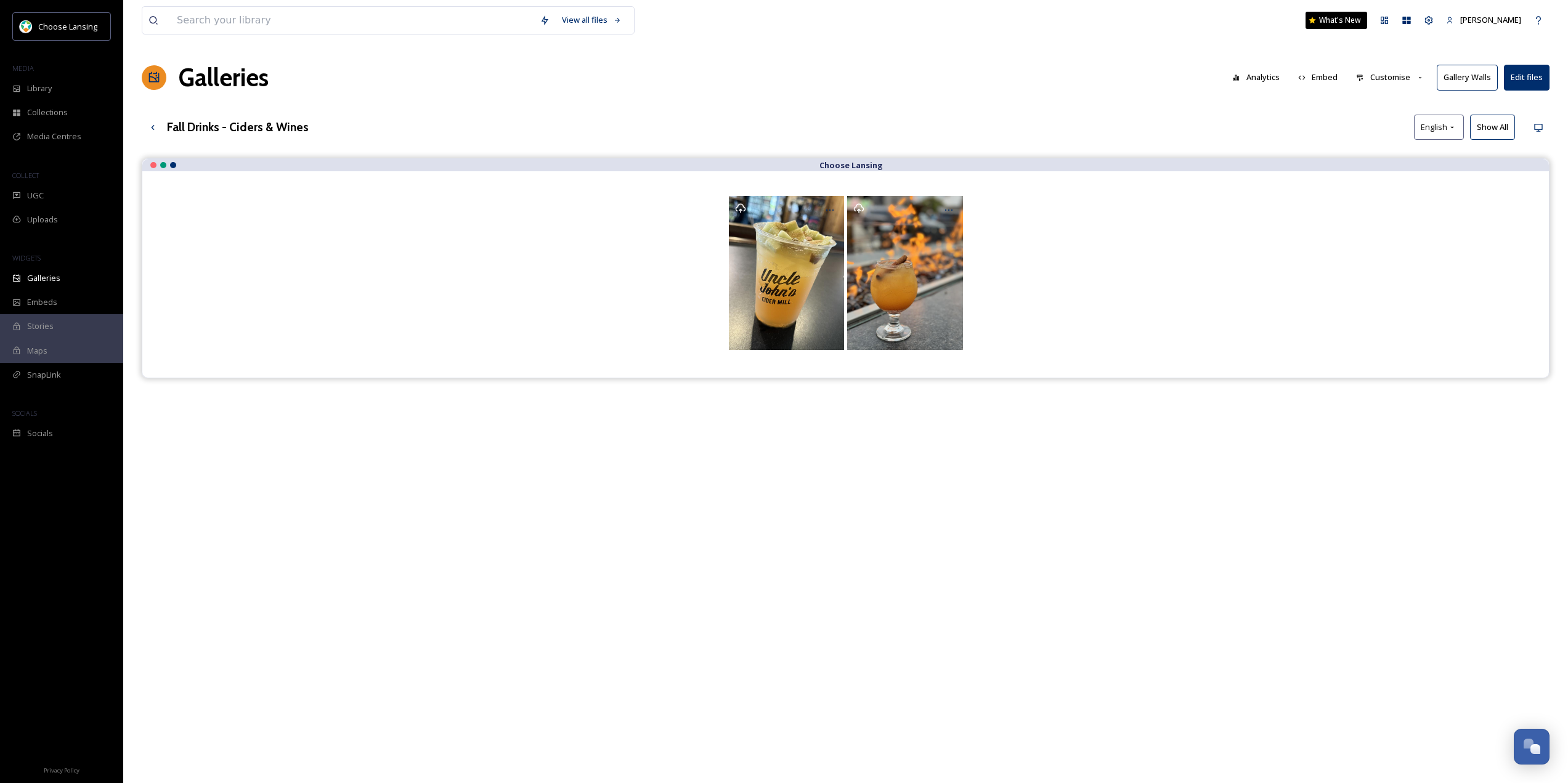
click at [1527, 75] on button "Edit files" at bounding box center [1526, 76] width 46 height 25
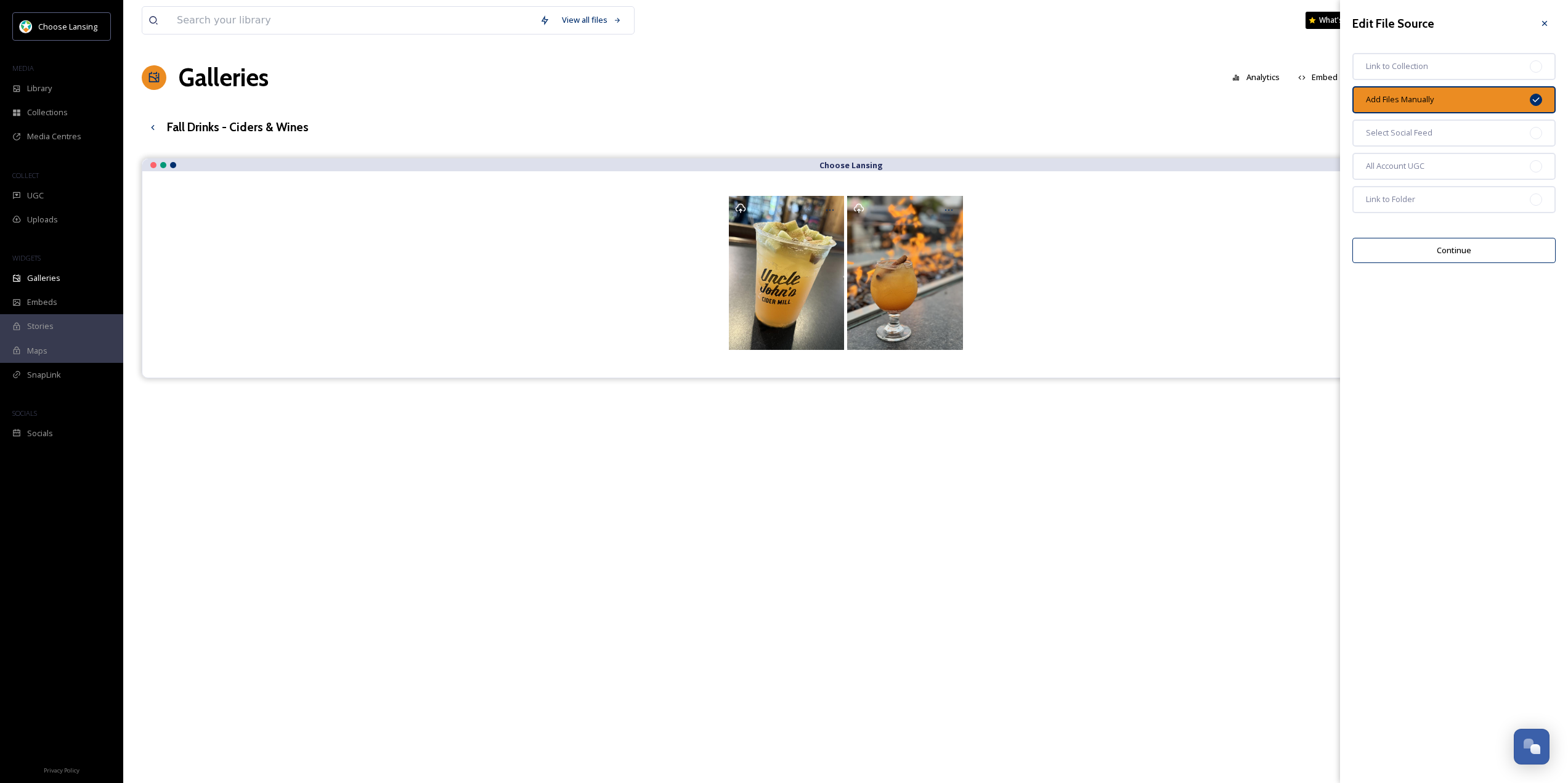
click at [1401, 249] on button "Continue" at bounding box center [1453, 250] width 203 height 25
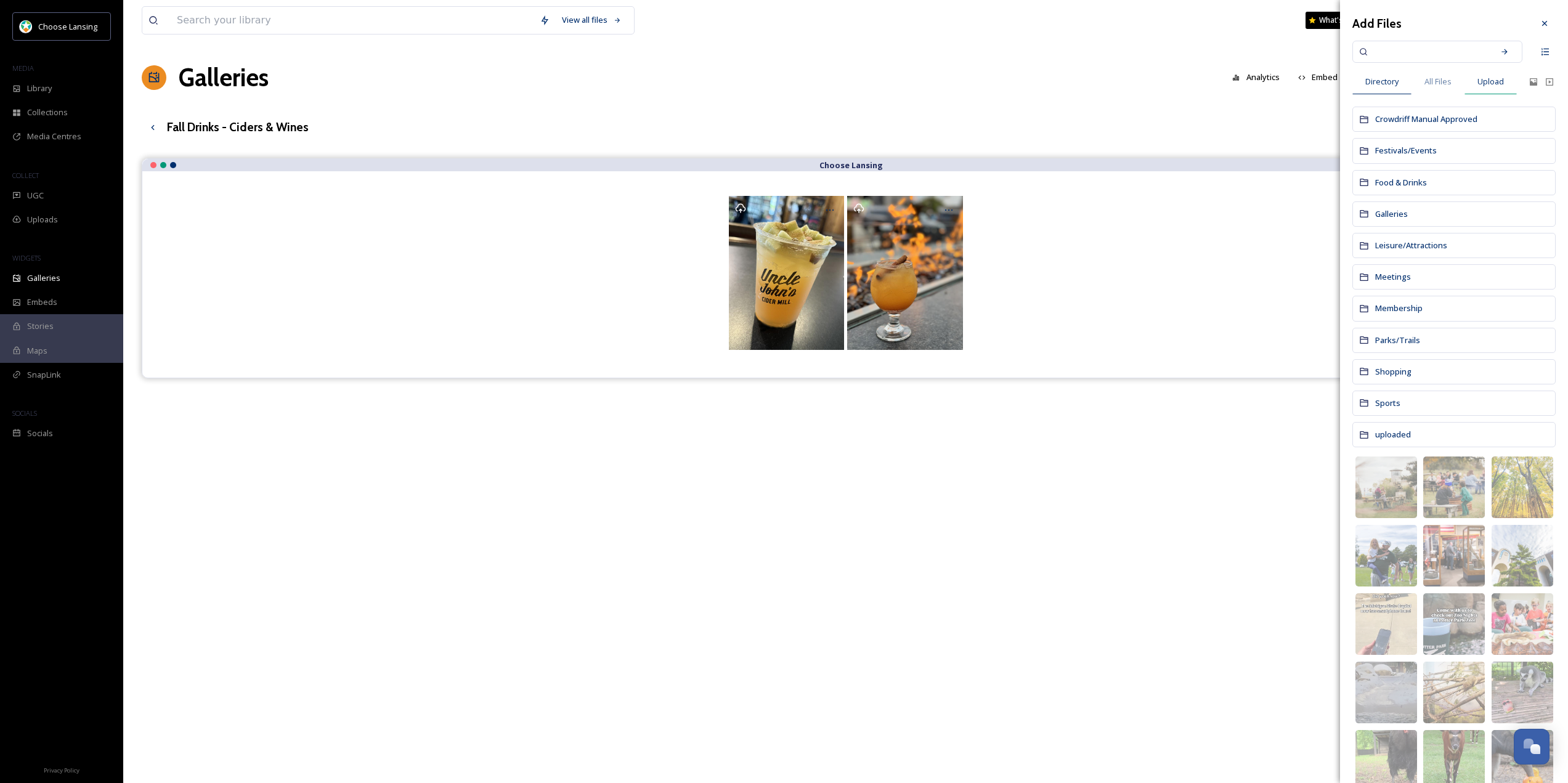
click at [1477, 80] on div "Upload" at bounding box center [1490, 81] width 52 height 25
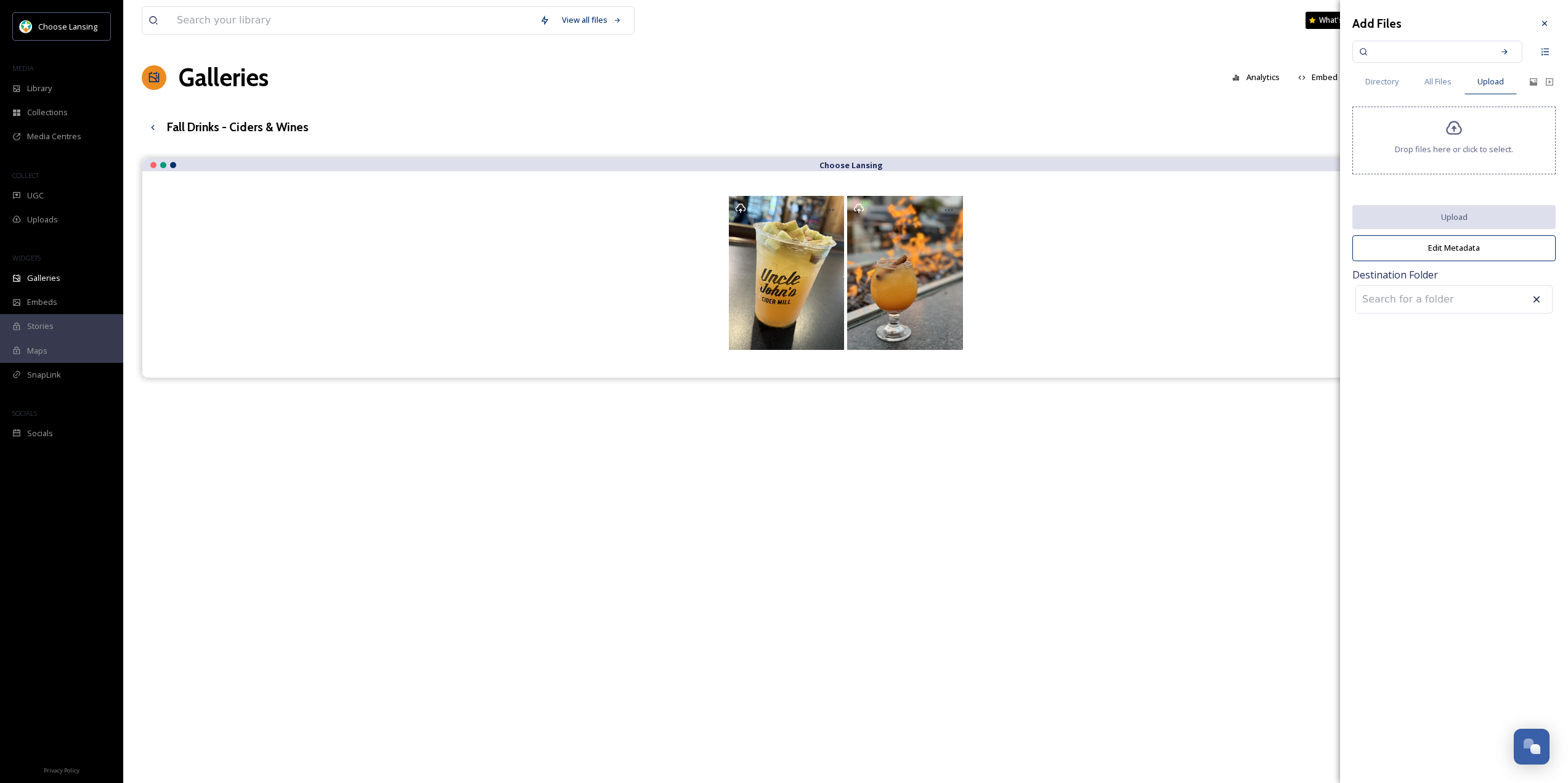
click at [1441, 137] on div "Drop files here or click to select." at bounding box center [1453, 141] width 203 height 67
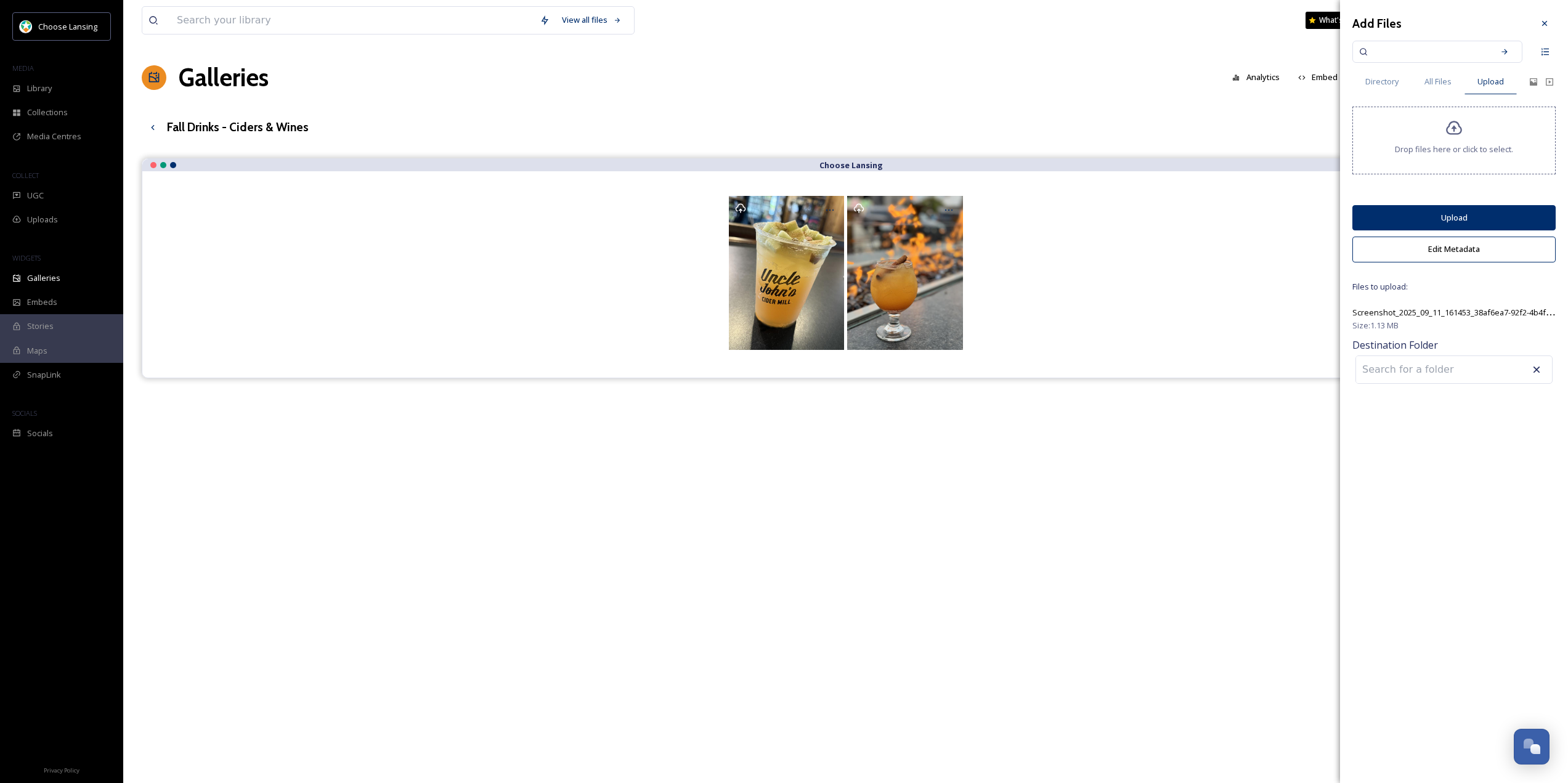
click at [1470, 214] on button "Upload" at bounding box center [1453, 217] width 203 height 25
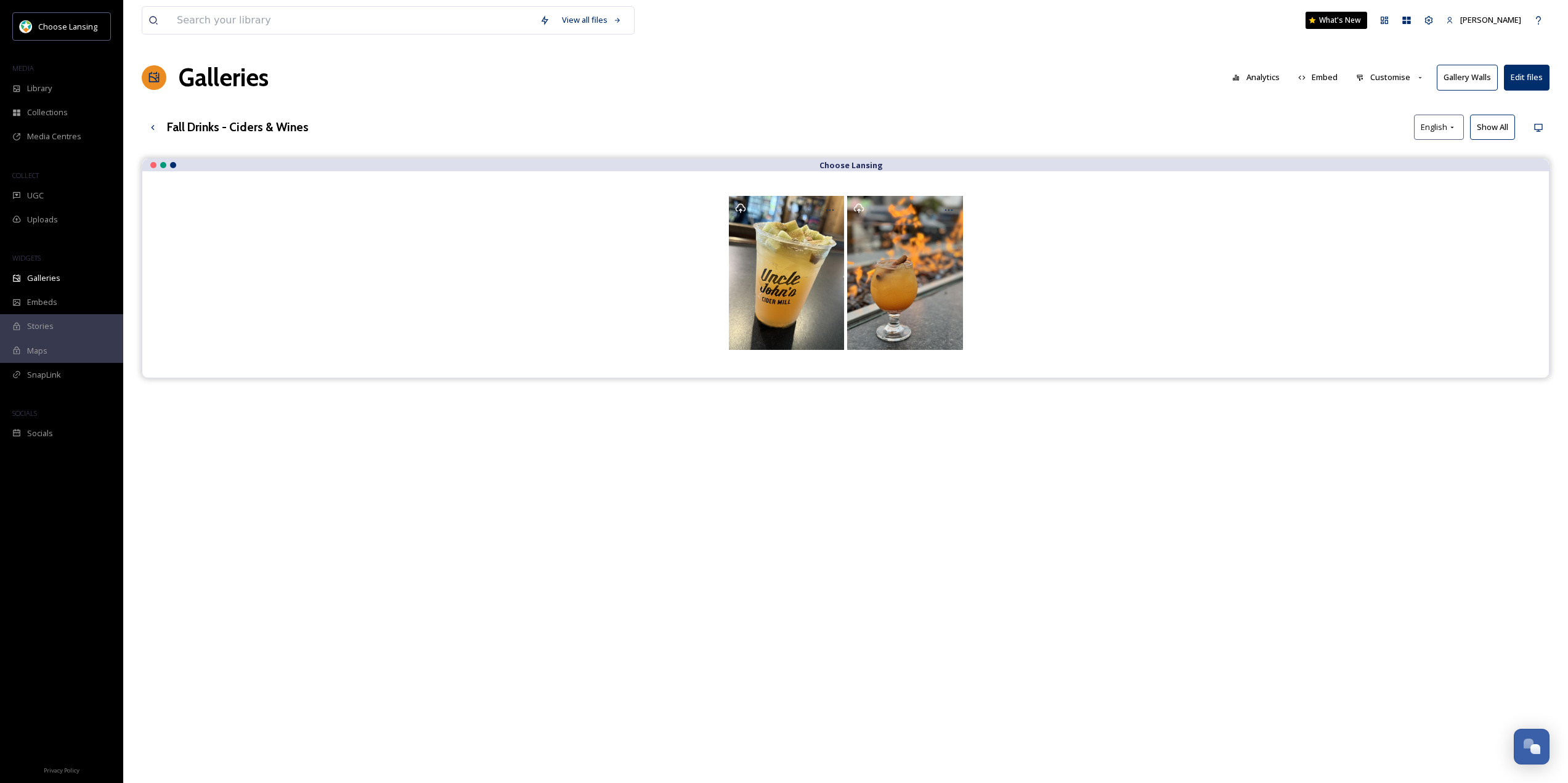
click at [1260, 527] on div "Choose Lansing" at bounding box center [845, 550] width 1408 height 783
click at [1522, 79] on button "Edit files" at bounding box center [1526, 76] width 46 height 25
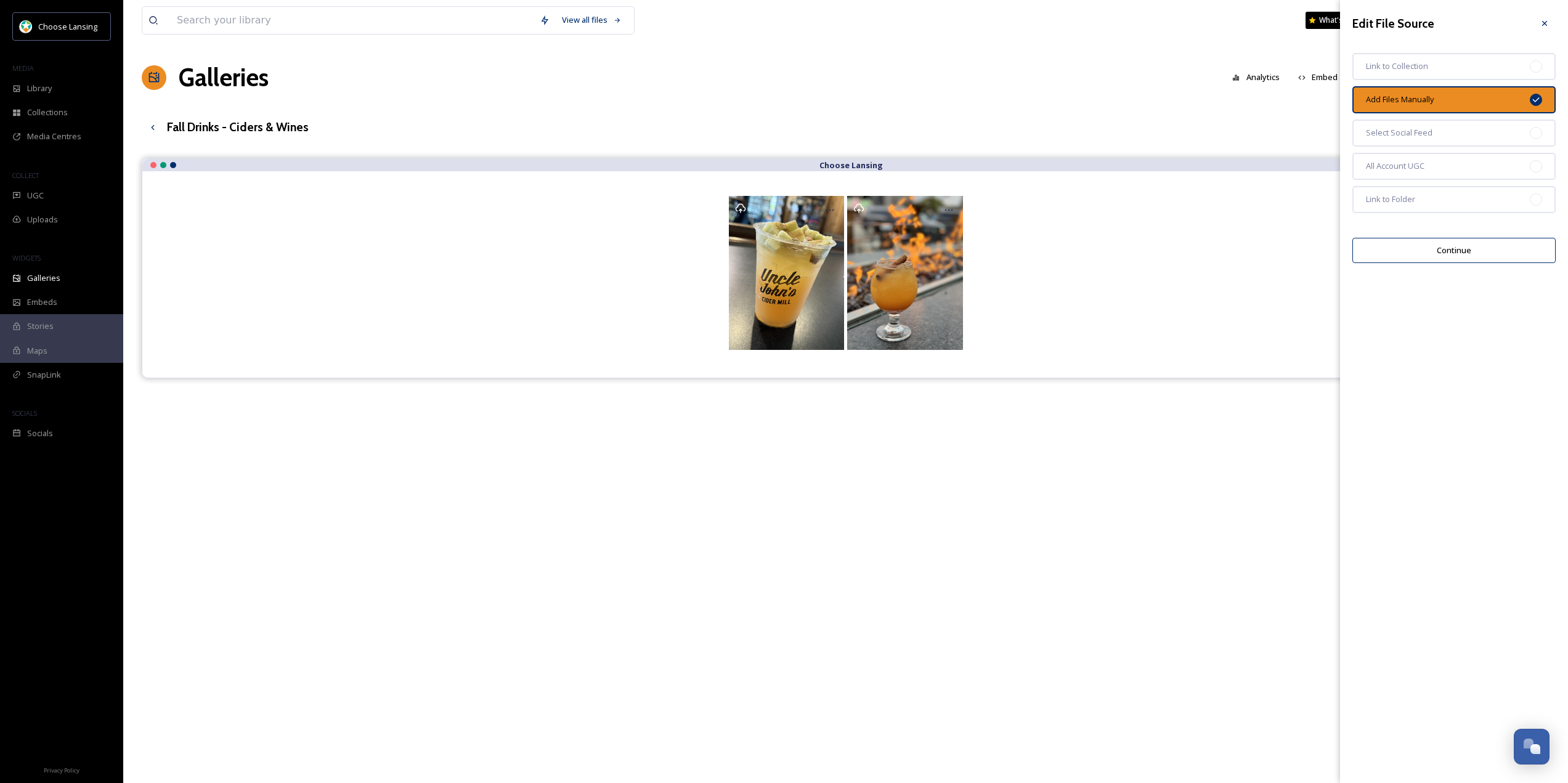
click at [1424, 250] on button "Continue" at bounding box center [1453, 250] width 203 height 25
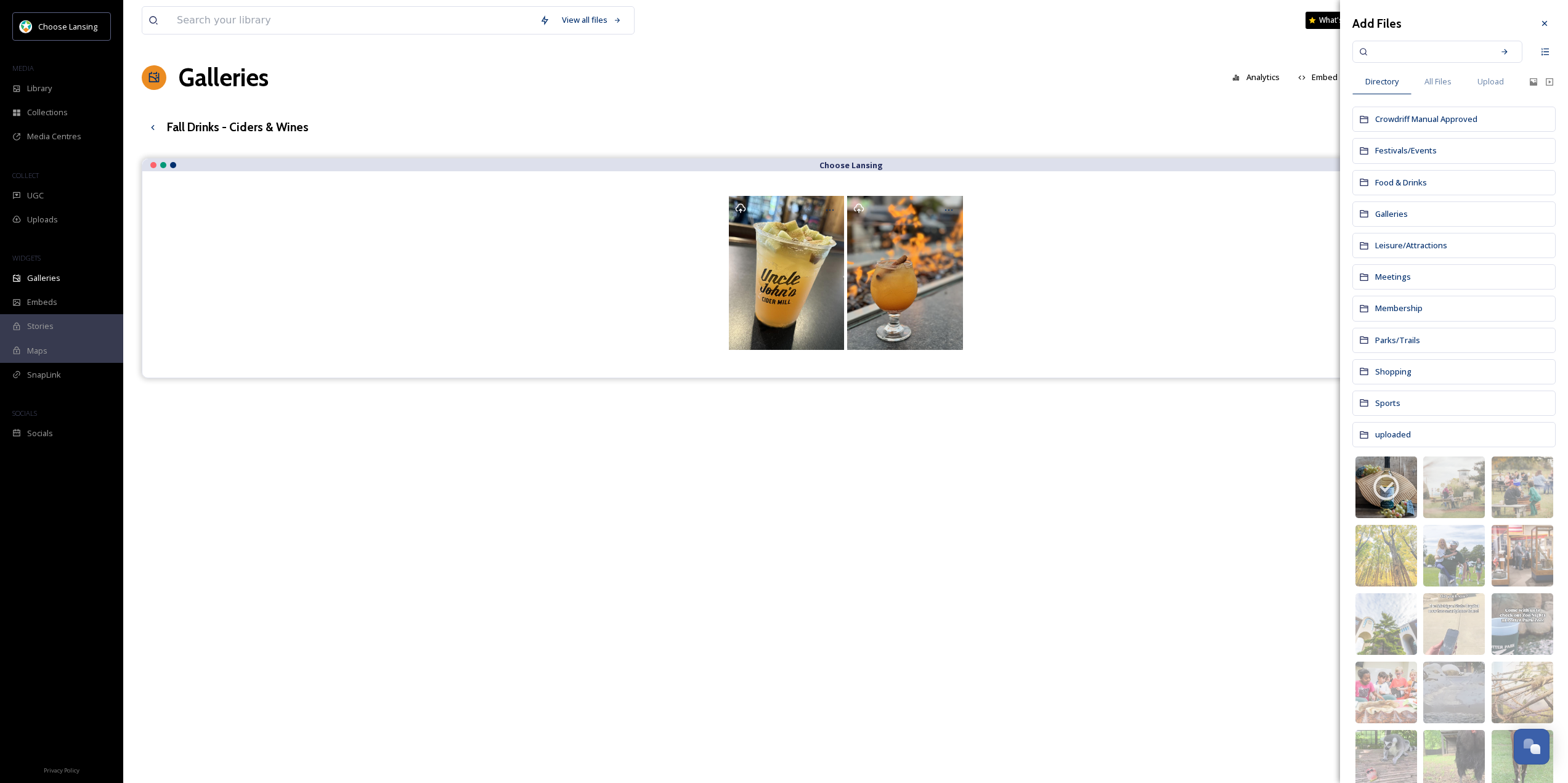
click at [1176, 444] on div "Choose Lansing" at bounding box center [845, 550] width 1408 height 783
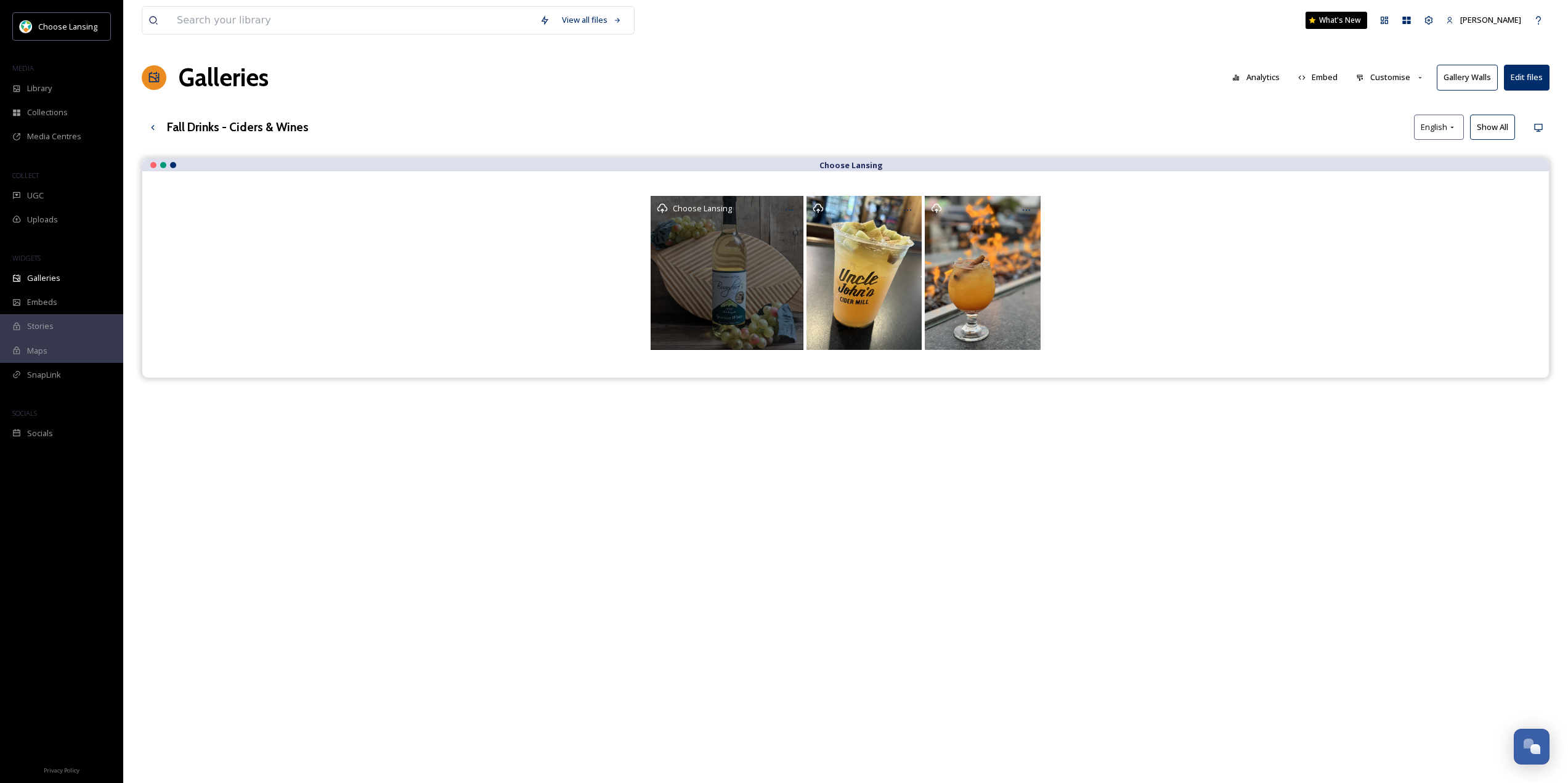
click at [752, 244] on div "Choose Lansing" at bounding box center [727, 273] width 153 height 154
click at [757, 272] on div "Choose Lansing" at bounding box center [727, 273] width 153 height 154
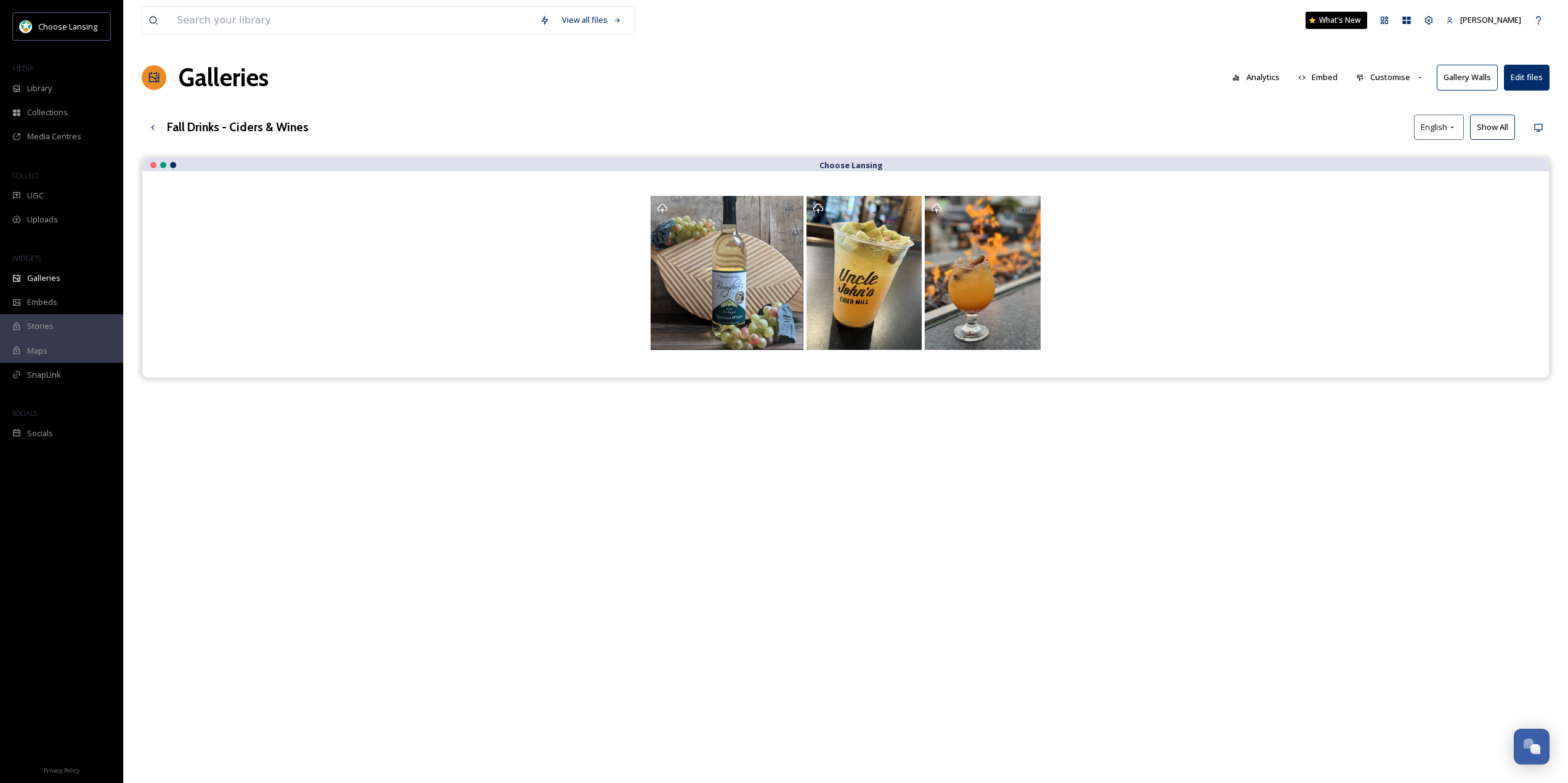
click at [1535, 80] on button "Edit files" at bounding box center [1526, 76] width 46 height 25
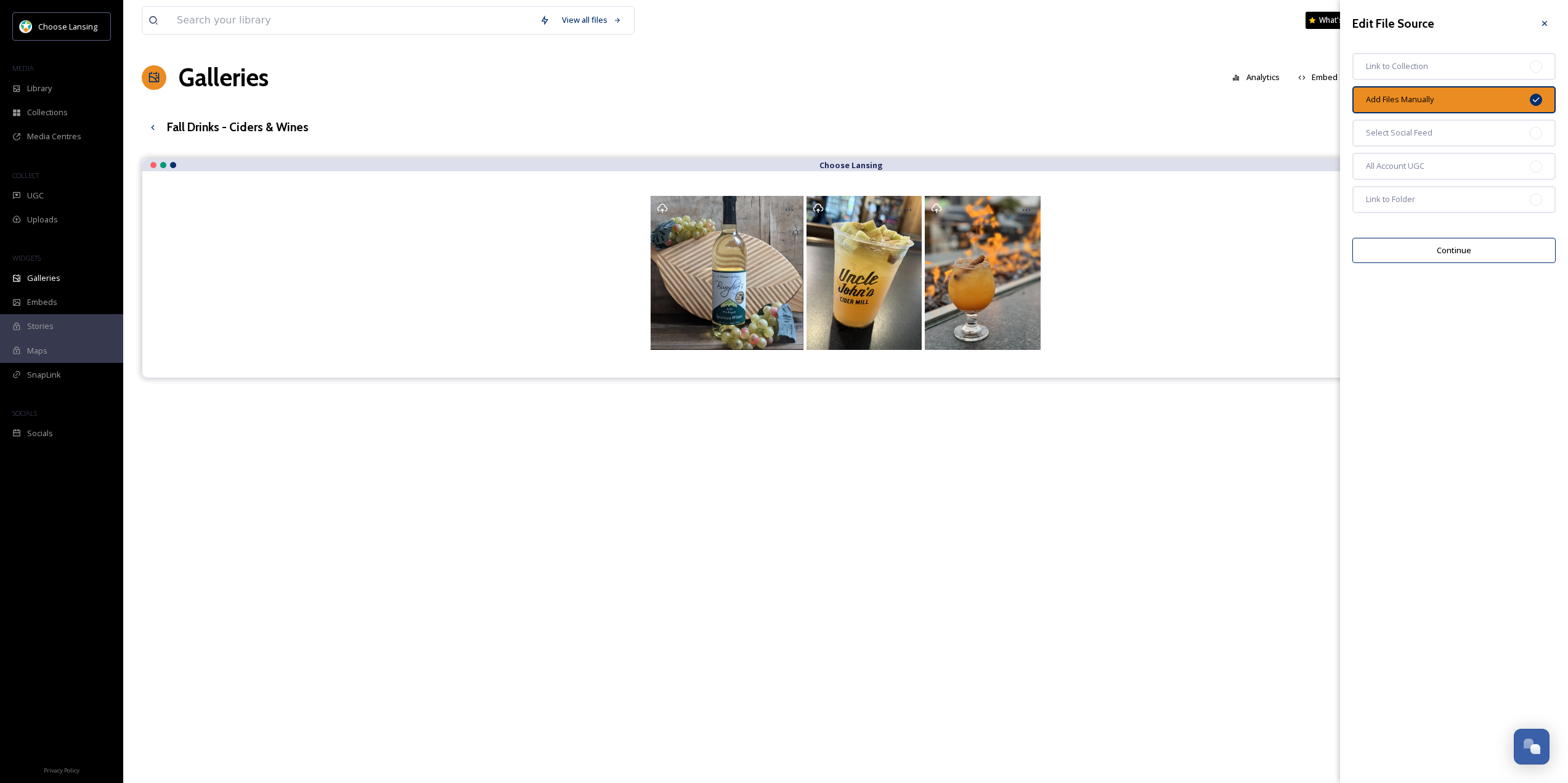
click at [1432, 249] on button "Continue" at bounding box center [1453, 250] width 203 height 25
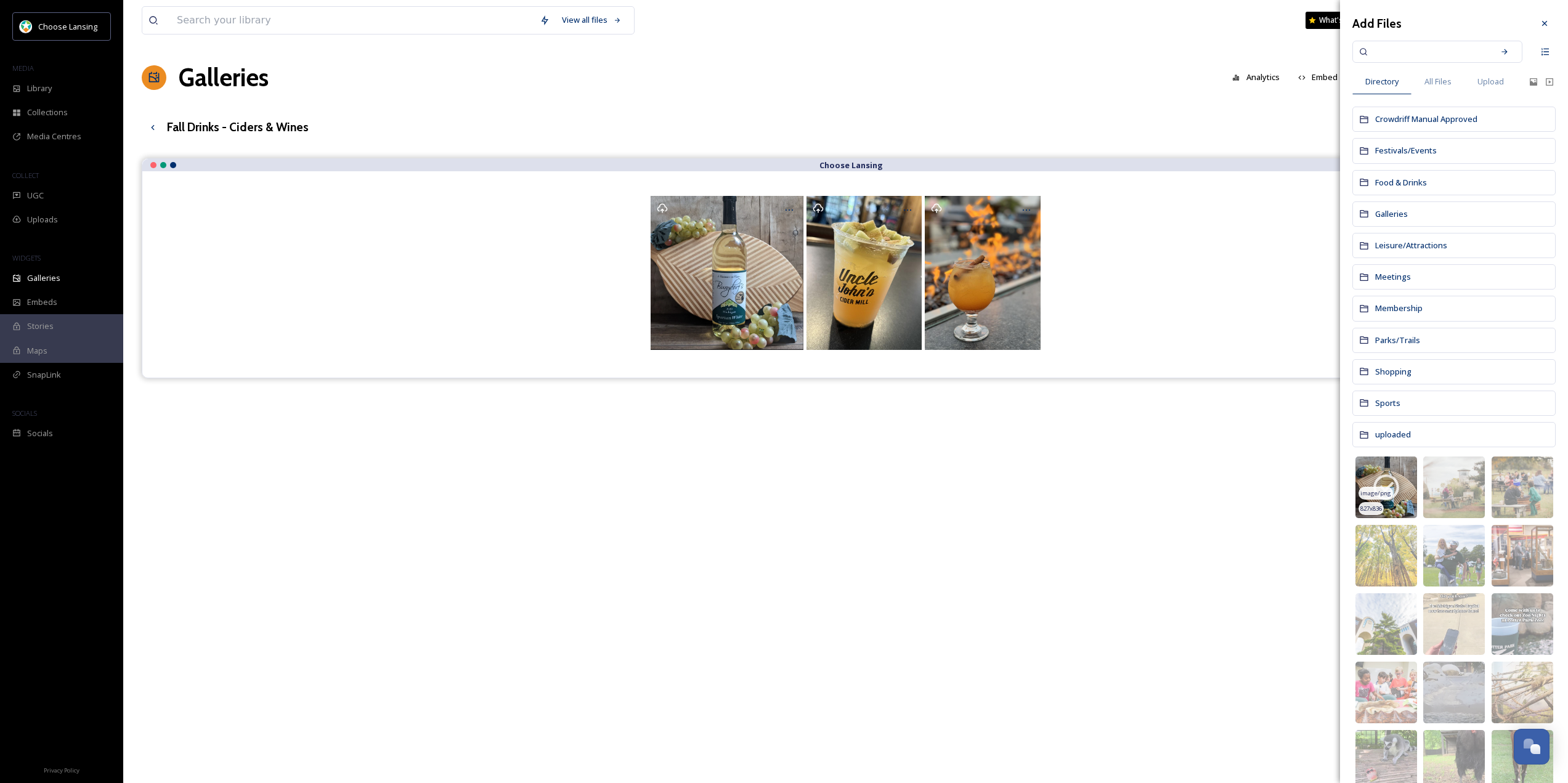
click at [1394, 477] on icon at bounding box center [1386, 487] width 31 height 31
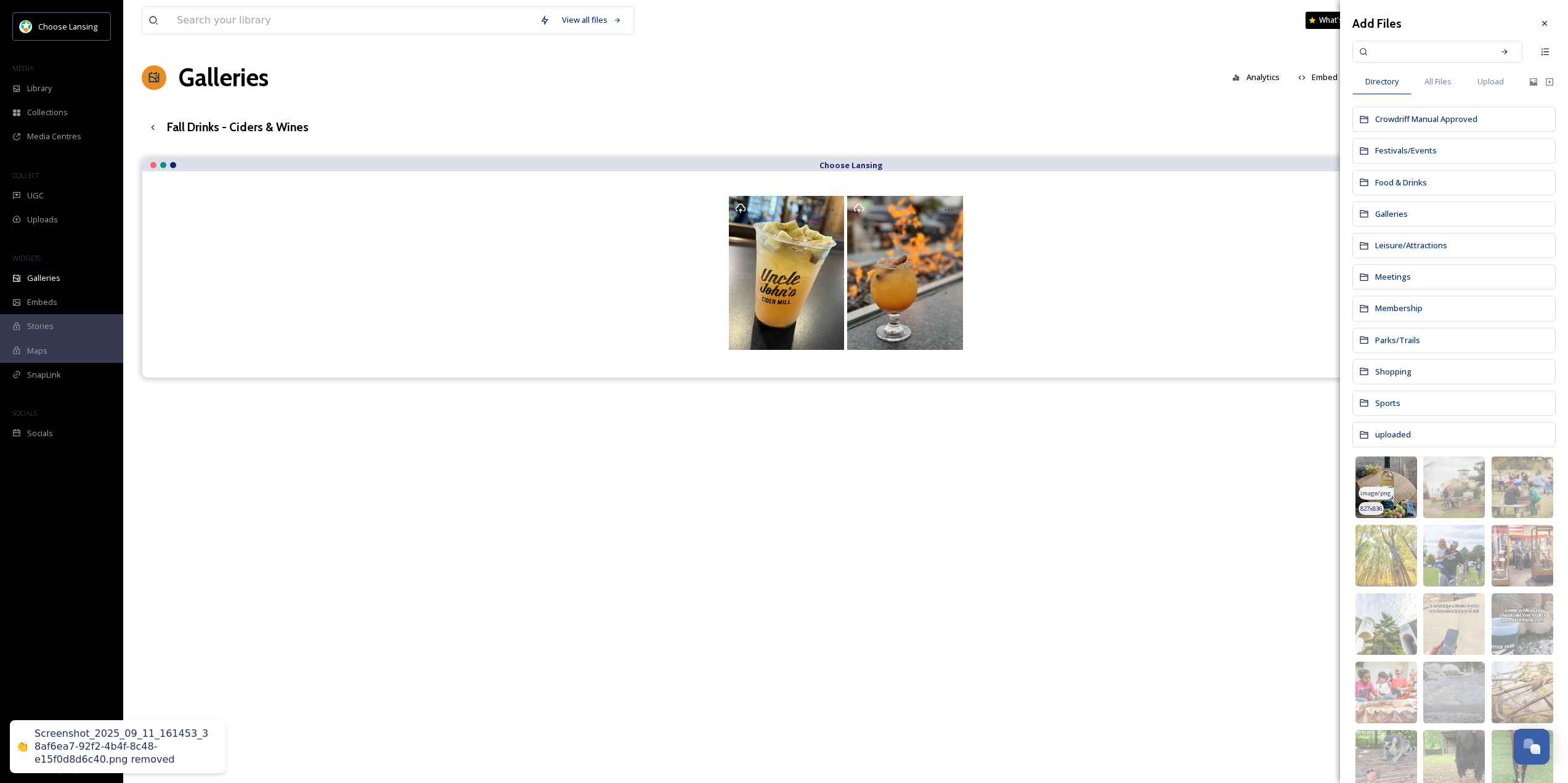
click at [1394, 477] on img at bounding box center [1386, 488] width 61 height 61
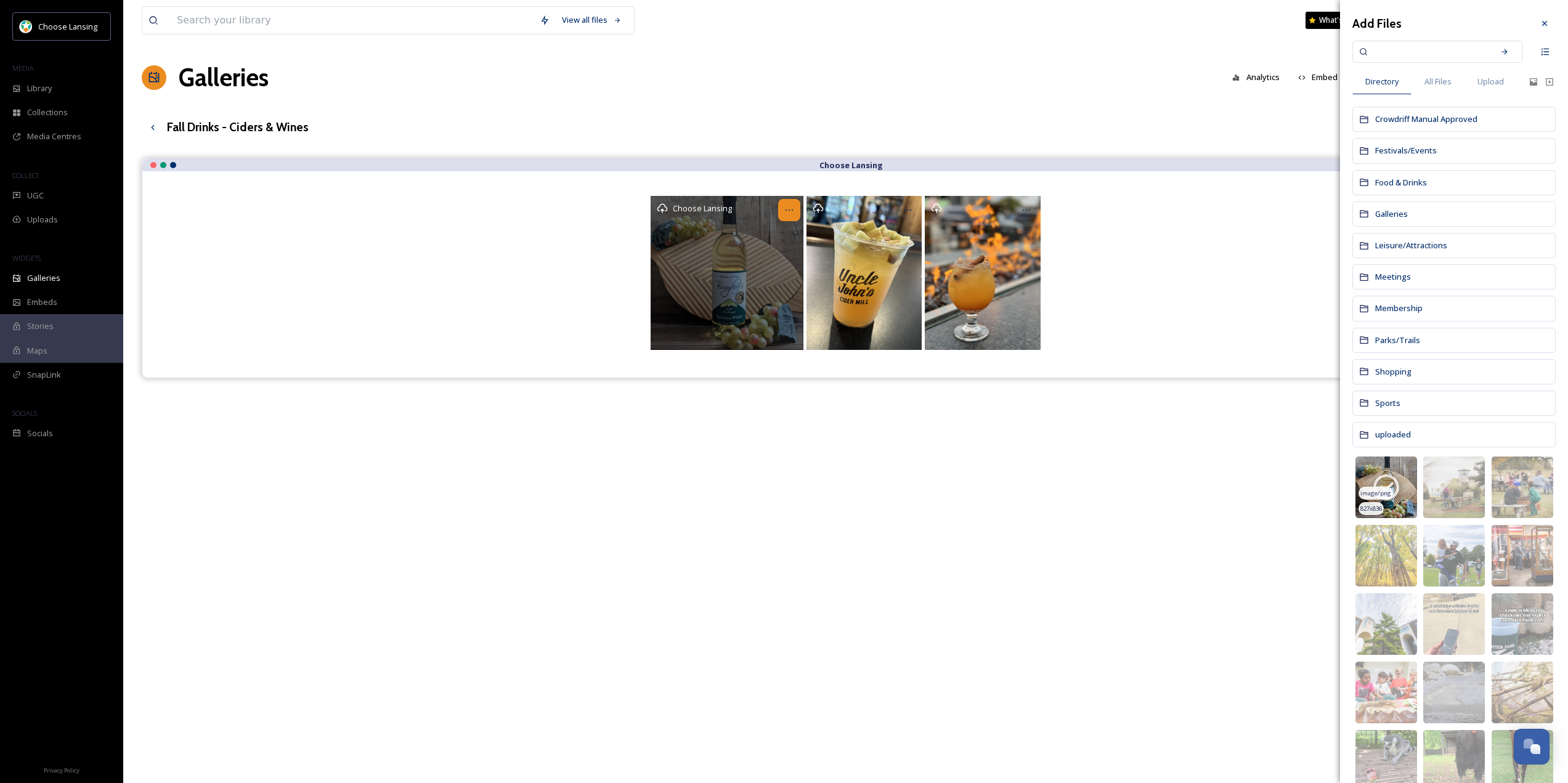
click at [787, 206] on icon at bounding box center [789, 210] width 10 height 10
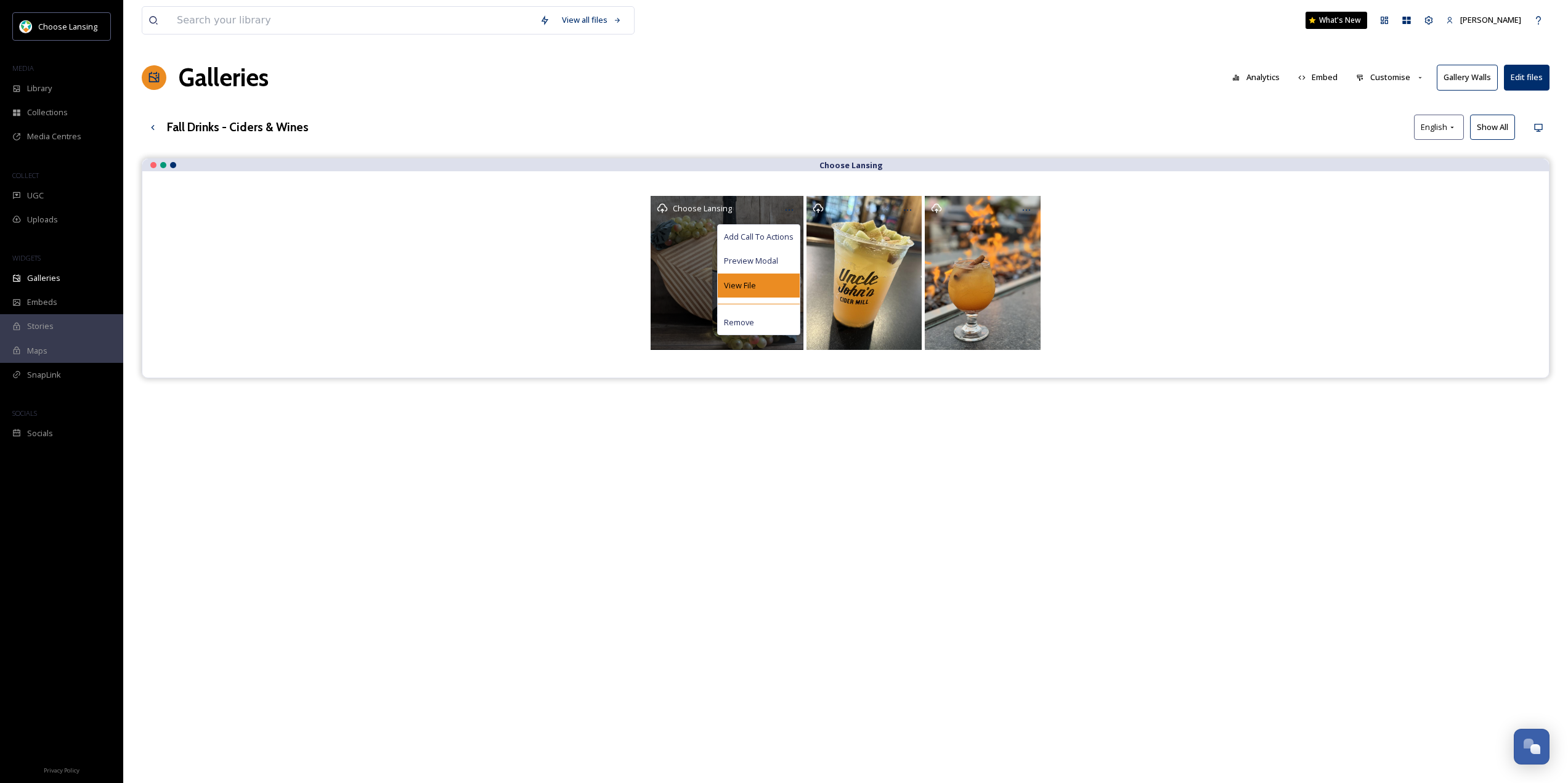
click at [756, 282] on div "View File" at bounding box center [759, 285] width 82 height 24
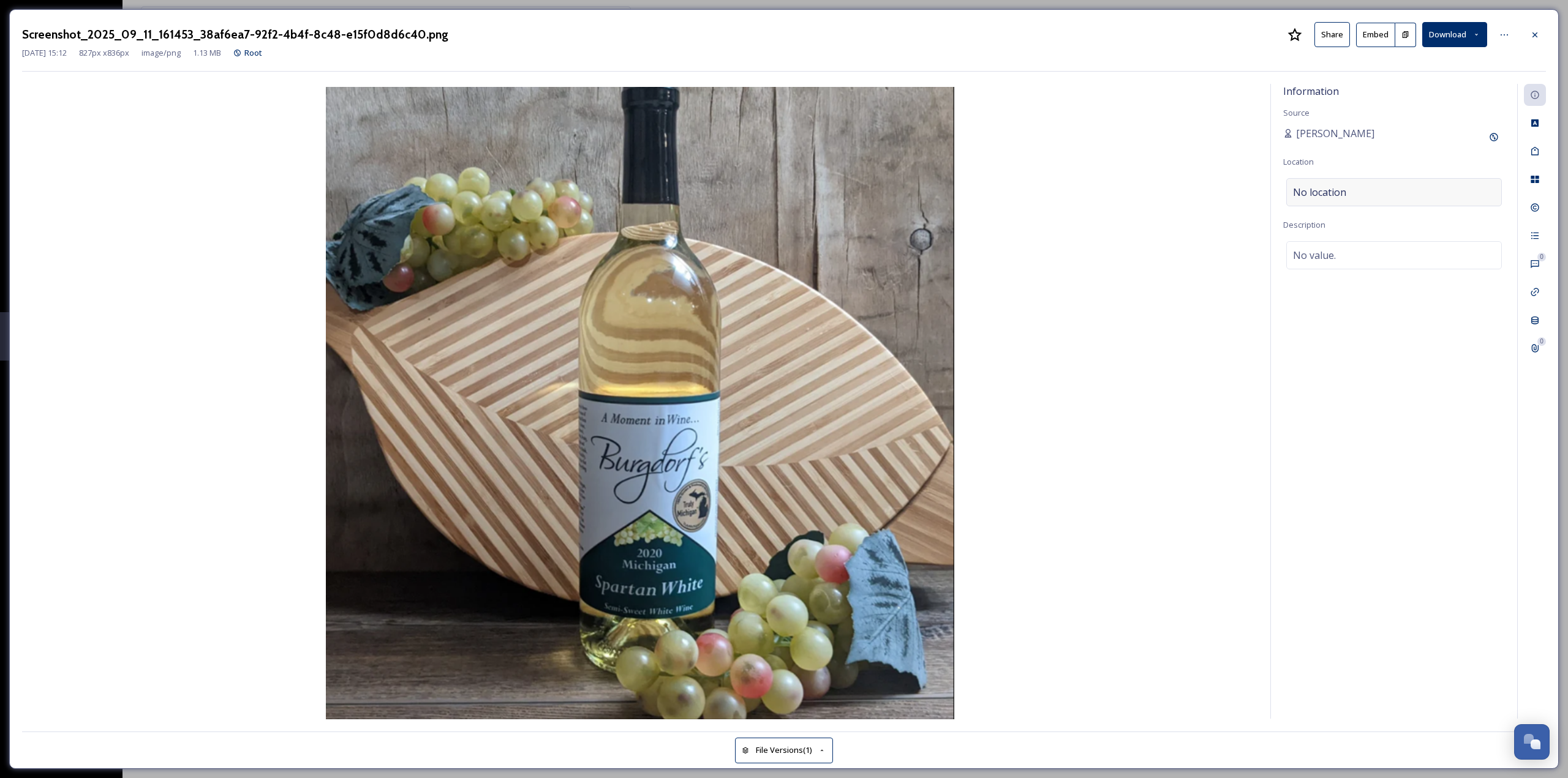
click at [1365, 195] on div "No location" at bounding box center [1394, 192] width 216 height 29
click at [1319, 189] on input at bounding box center [1395, 192] width 215 height 27
type input "Burgdorf"
click at [1336, 241] on span "[PERSON_NAME] Winery" at bounding box center [1338, 239] width 89 height 11
click at [1539, 207] on div "Rights" at bounding box center [1535, 208] width 22 height 22
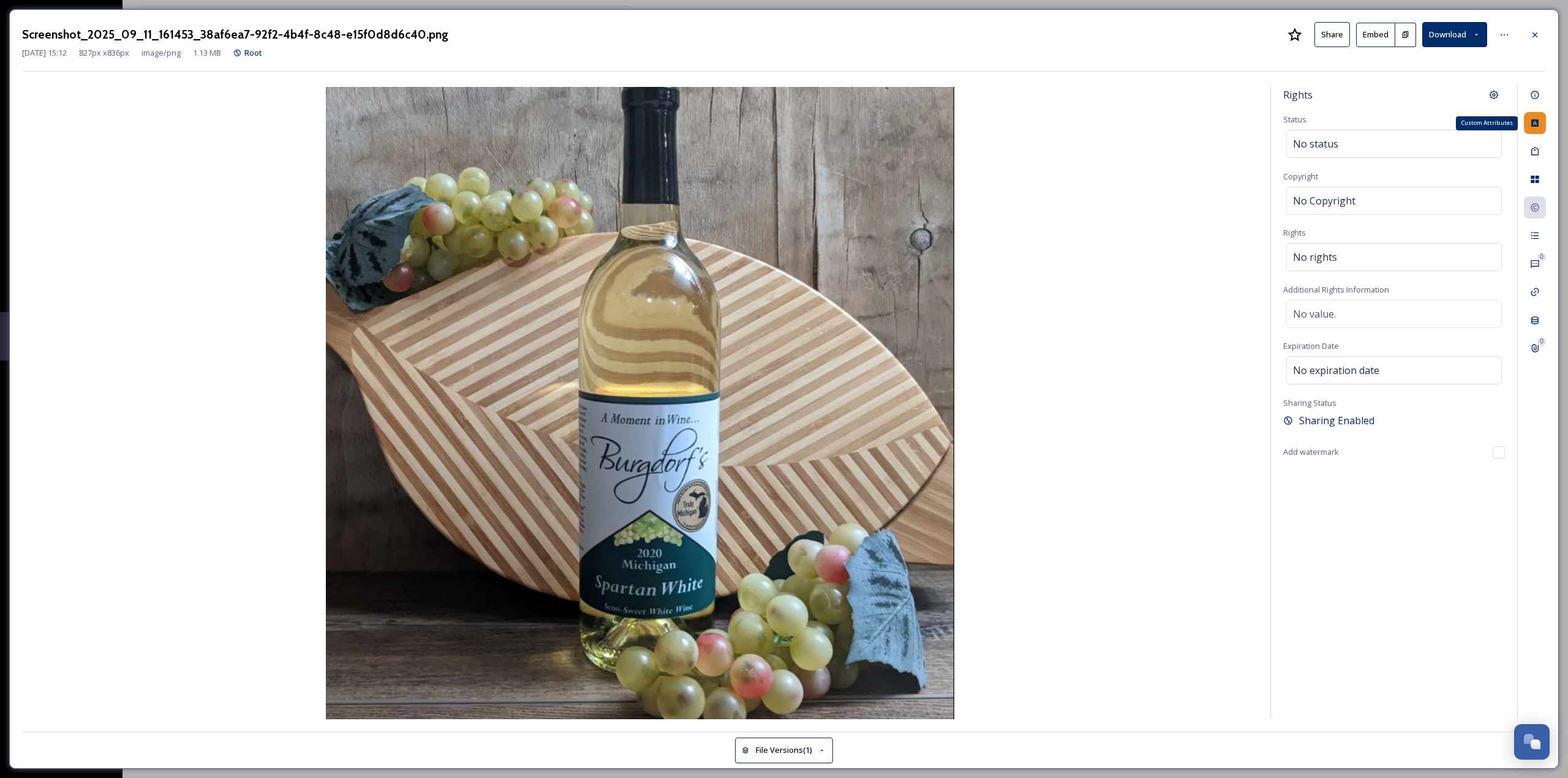
click at [1533, 121] on icon at bounding box center [1535, 122] width 7 height 7
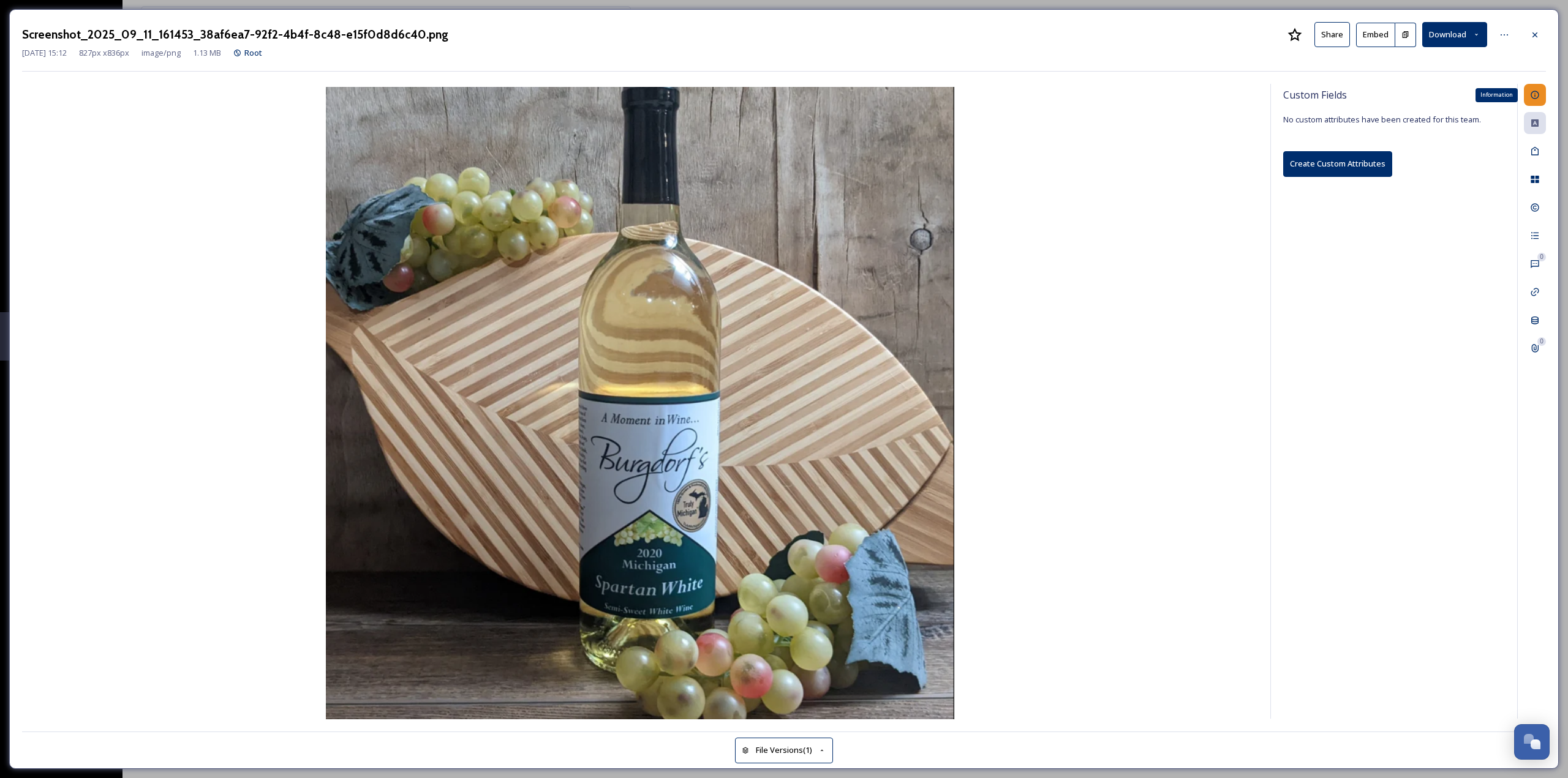
click at [1531, 98] on icon at bounding box center [1535, 95] width 10 height 10
click at [1493, 135] on icon at bounding box center [1493, 138] width 8 height 8
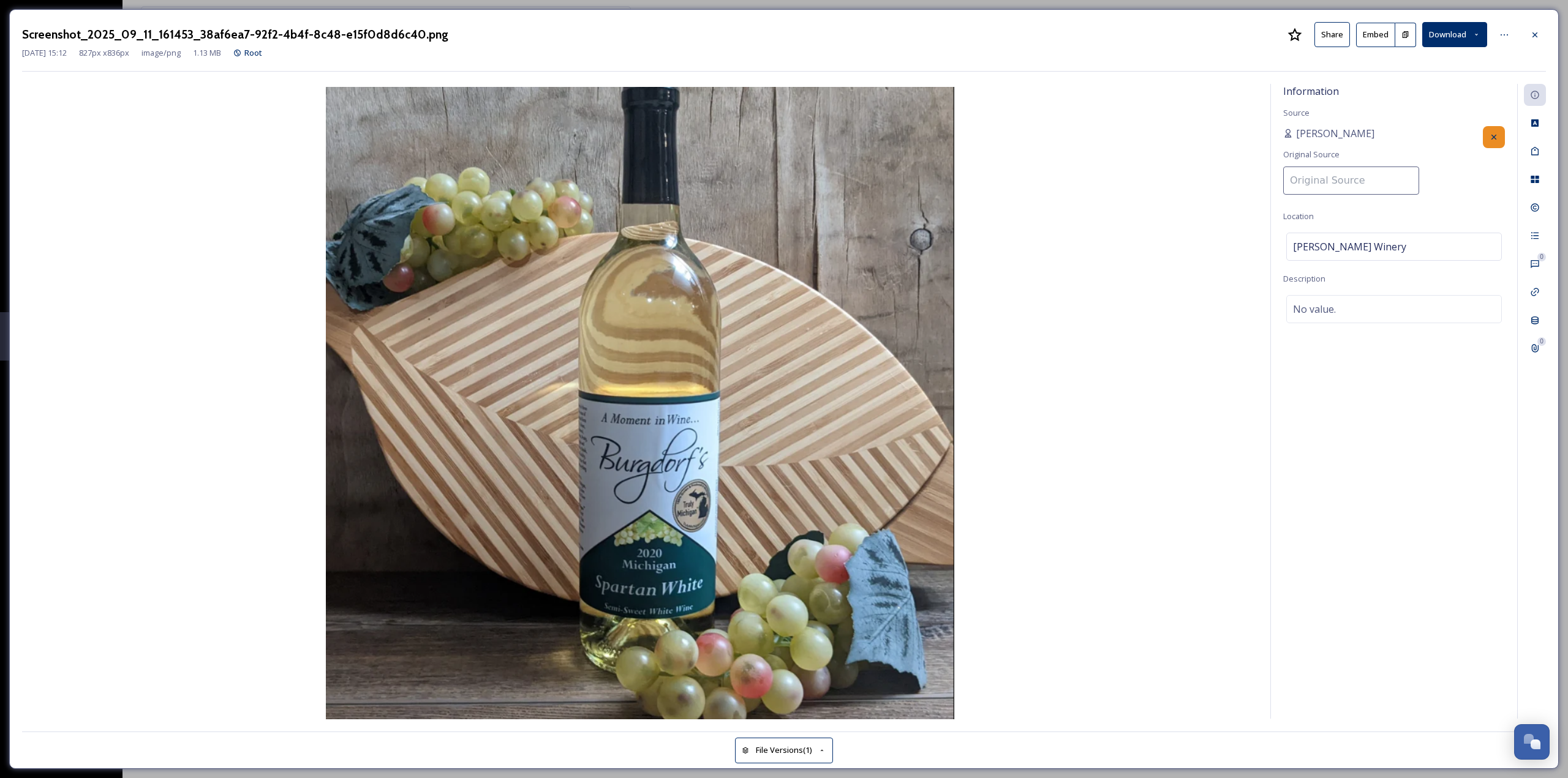
click at [1334, 175] on input at bounding box center [1351, 180] width 136 height 29
type input "[PERSON_NAME] Winery"
click at [1401, 374] on div "Information Source Adrienne Cooley Location Burgdorf's Winery Description No va…" at bounding box center [1394, 401] width 246 height 635
click at [1540, 33] on div at bounding box center [1535, 34] width 22 height 22
